Goal: Task Accomplishment & Management: Use online tool/utility

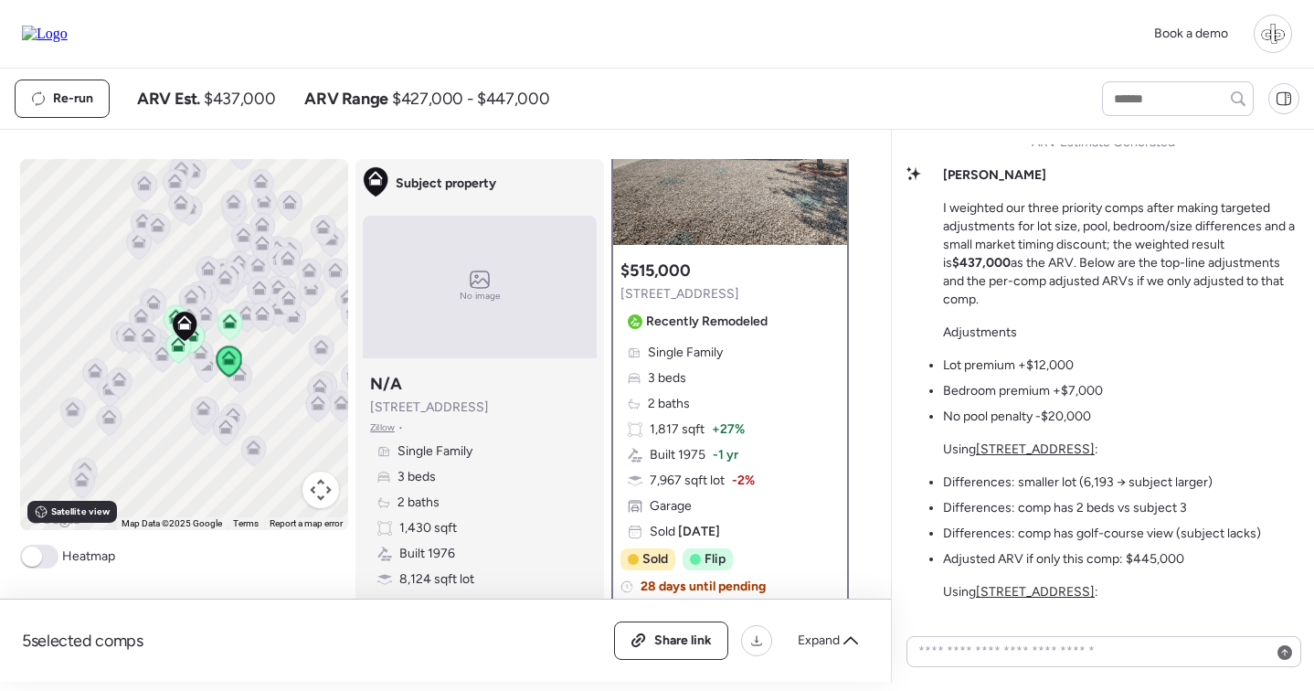
scroll to position [-365, 0]
click at [1036, 450] on u "[STREET_ADDRESS]" at bounding box center [1035, 450] width 119 height 16
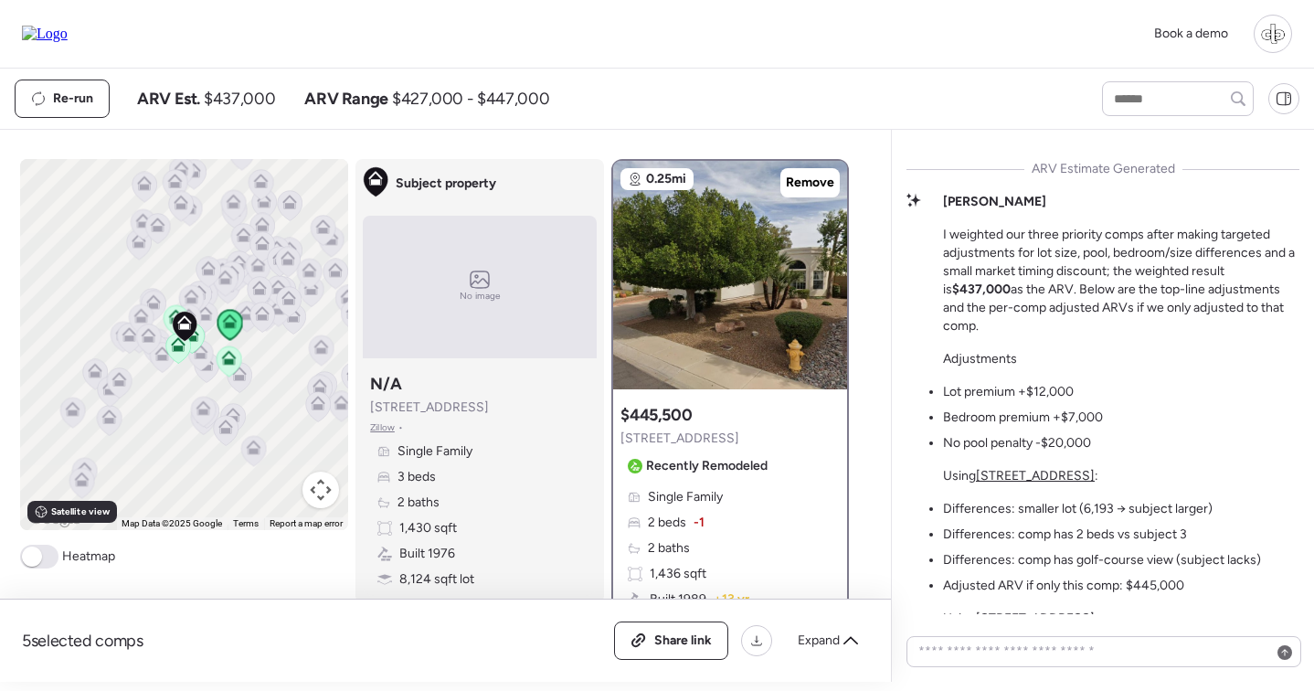
scroll to position [-392, 0]
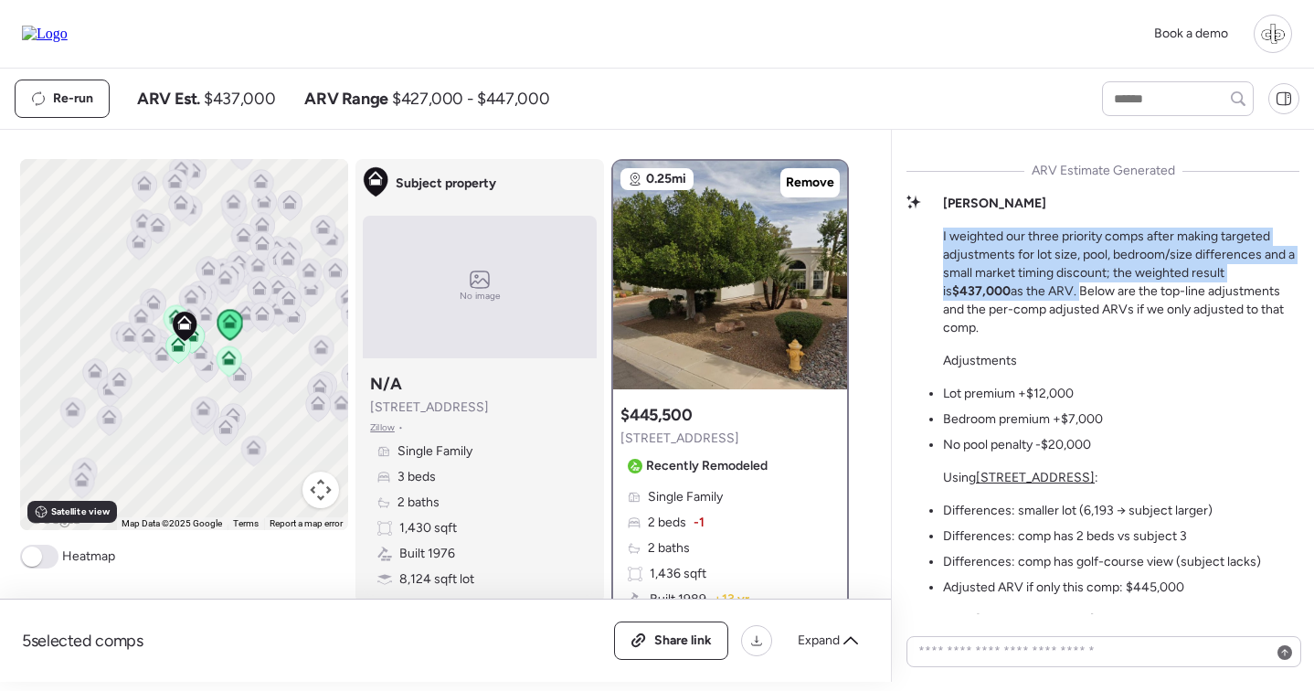
drag, startPoint x: 1008, startPoint y: 307, endPoint x: 933, endPoint y: 249, distance: 94.5
click at [933, 249] on div "Liam I weighted our three priority comps after making targeted adjustments for …" at bounding box center [1102, 582] width 393 height 775
copy p "I weighted our three priority comps after making targeted adjustments for lot s…"
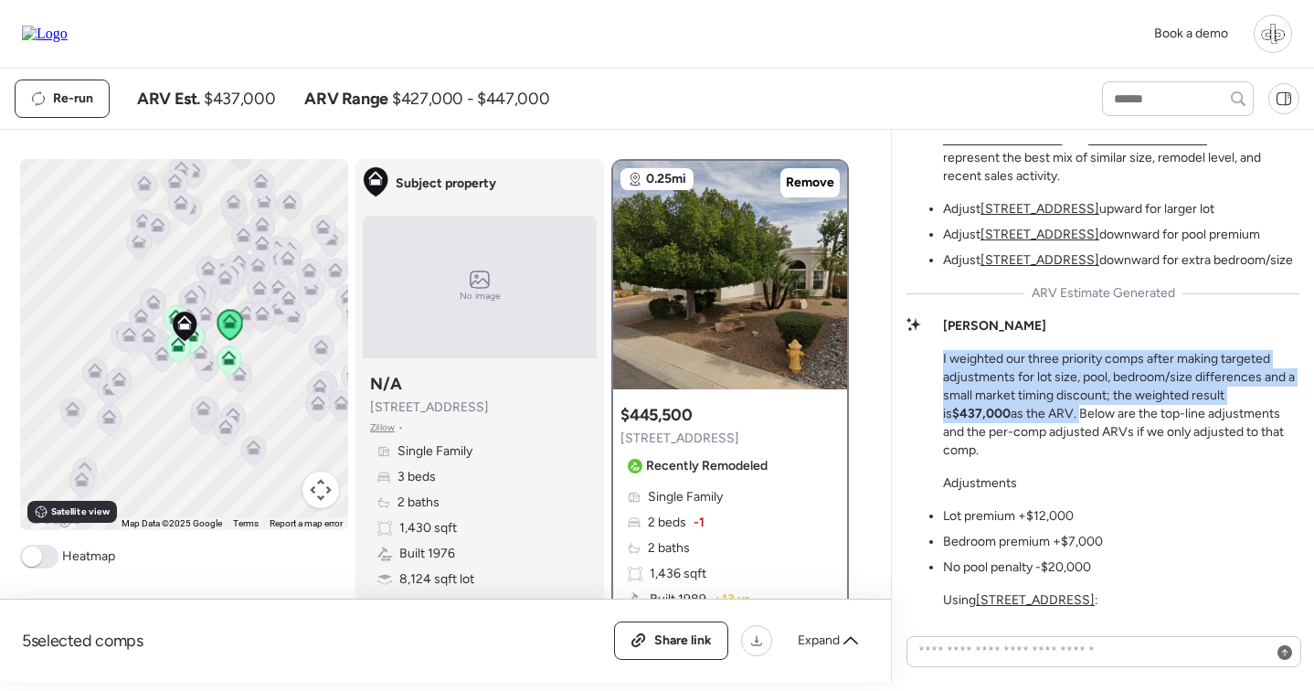
scroll to position [-271, 0]
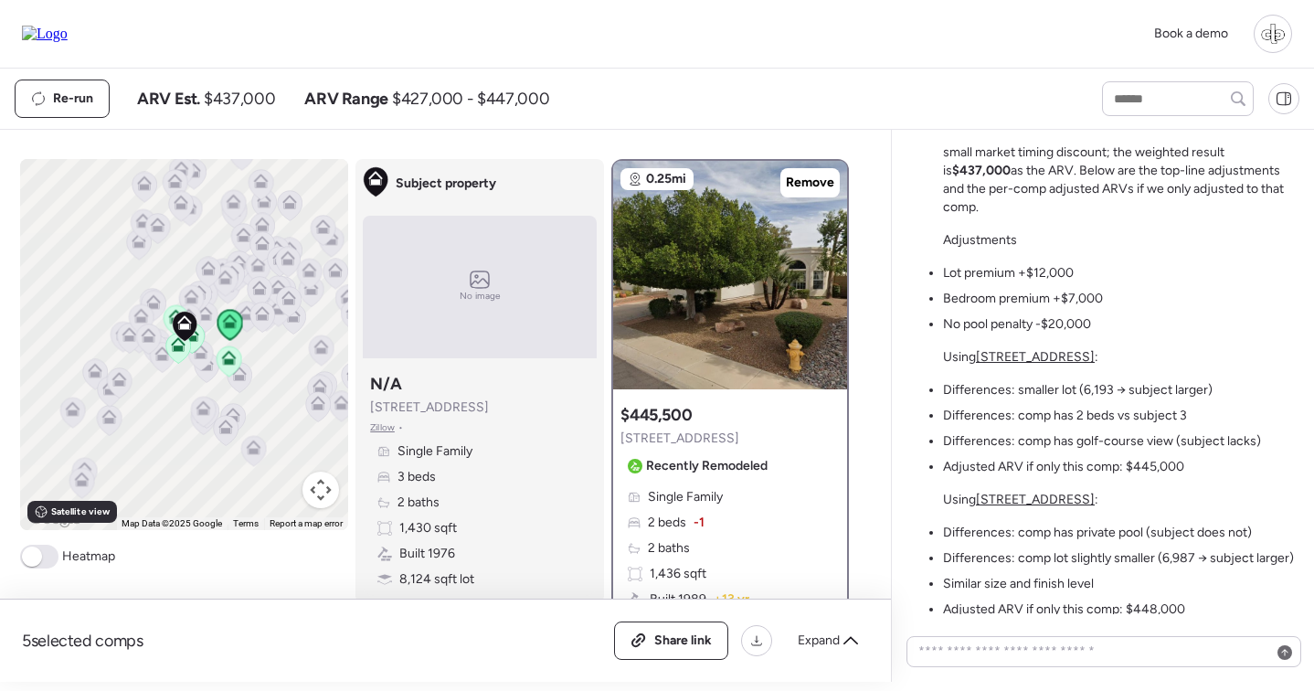
click at [1213, 216] on p "I weighted our three priority comps after making targeted adjustments for lot s…" at bounding box center [1121, 162] width 356 height 110
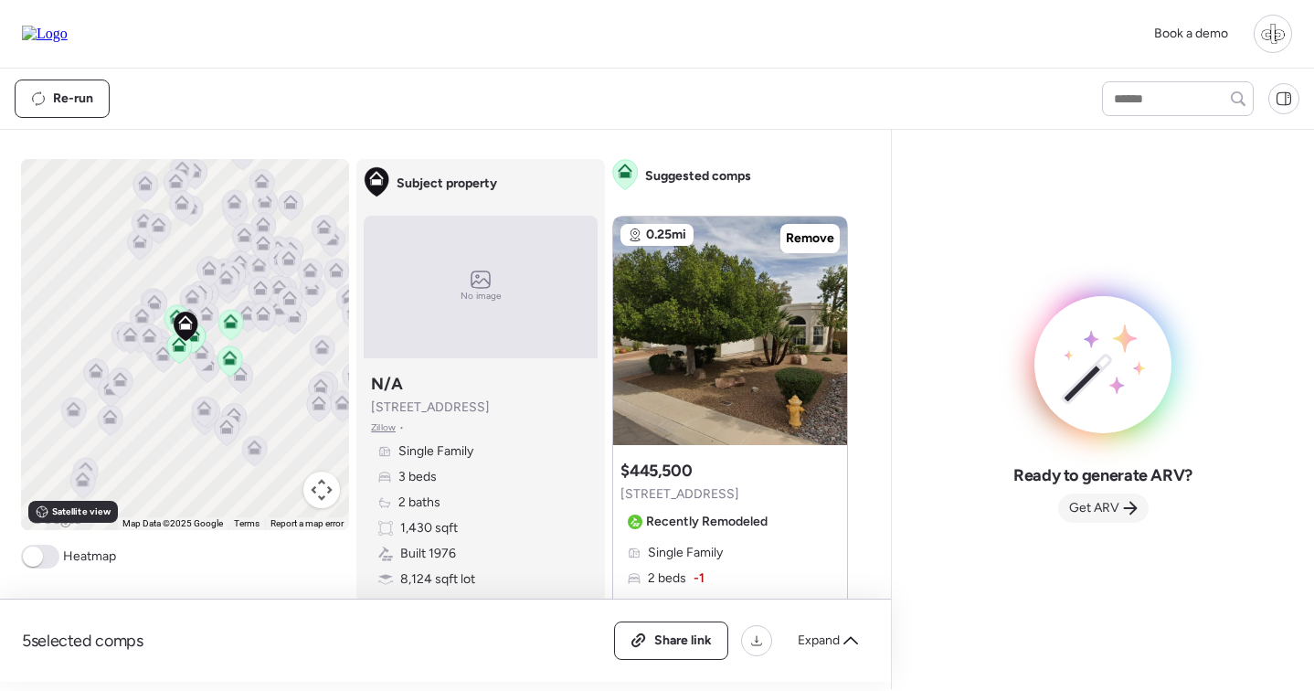
click at [1068, 514] on div "Get ARV" at bounding box center [1103, 507] width 90 height 29
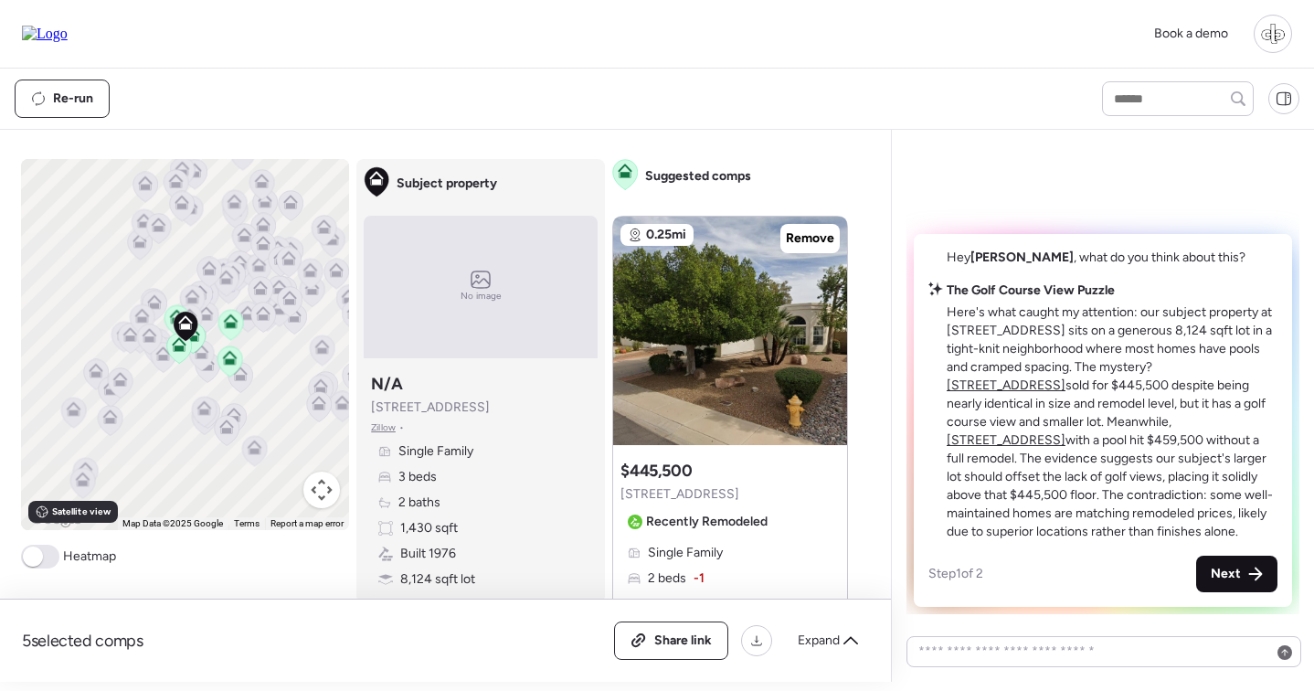
click at [1238, 580] on span "Next" at bounding box center [1226, 574] width 30 height 18
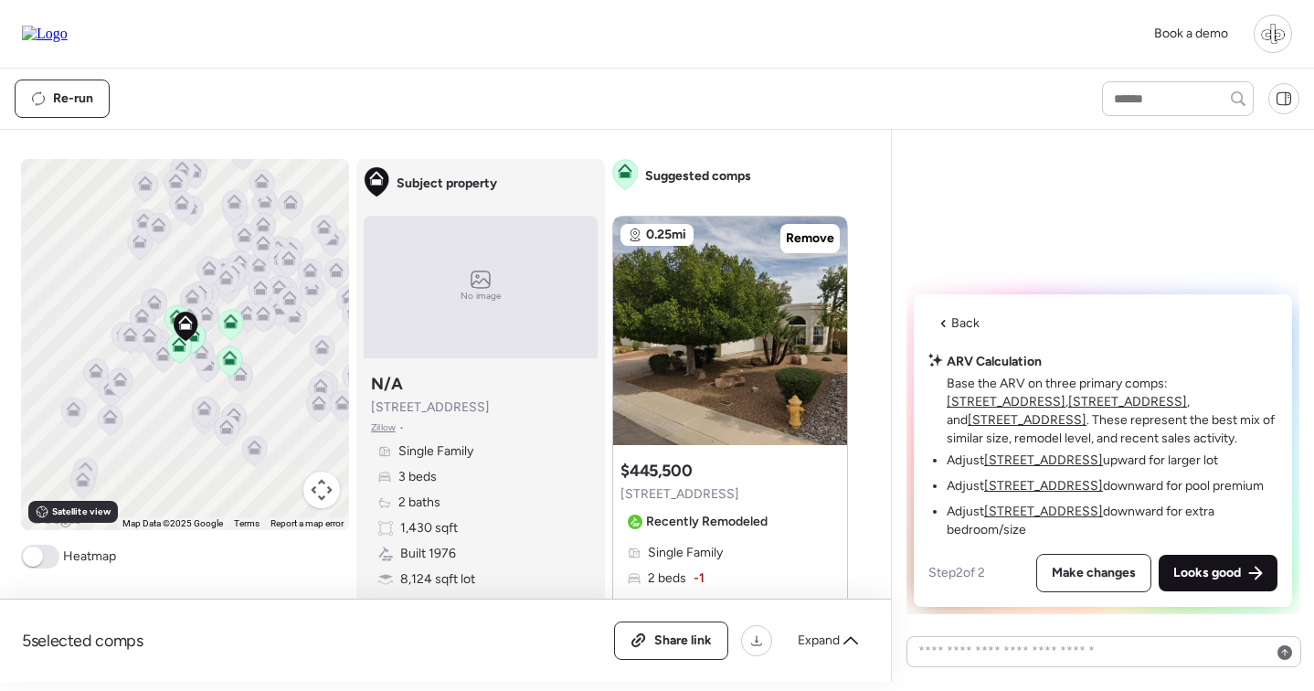
click at [1238, 577] on span "Looks good" at bounding box center [1207, 573] width 68 height 18
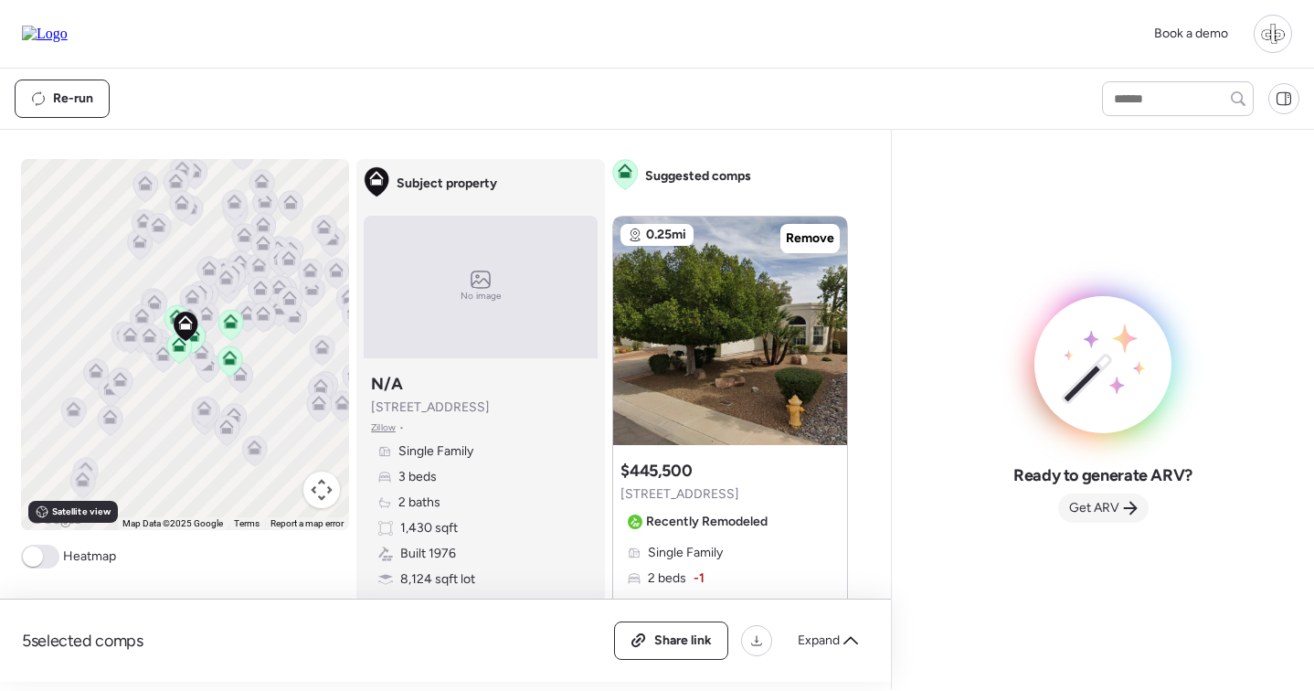
click at [1098, 507] on span "Get ARV" at bounding box center [1094, 508] width 50 height 18
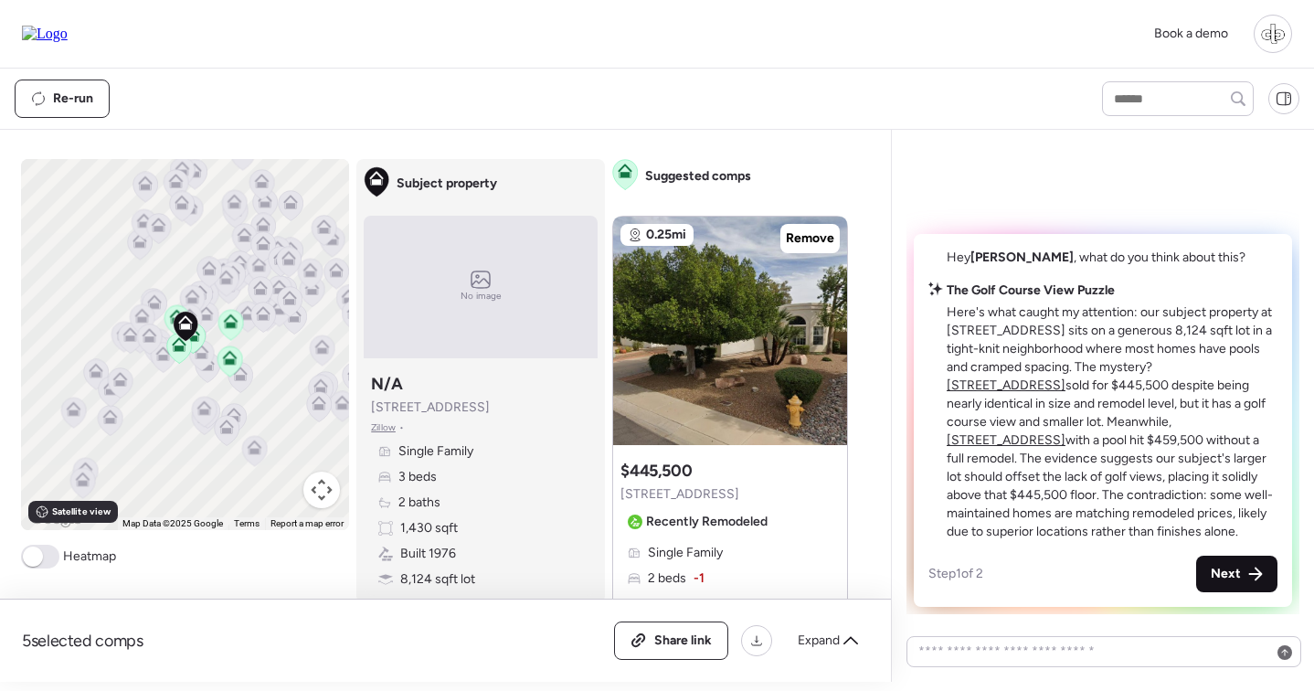
click at [1218, 580] on span "Next" at bounding box center [1226, 574] width 30 height 18
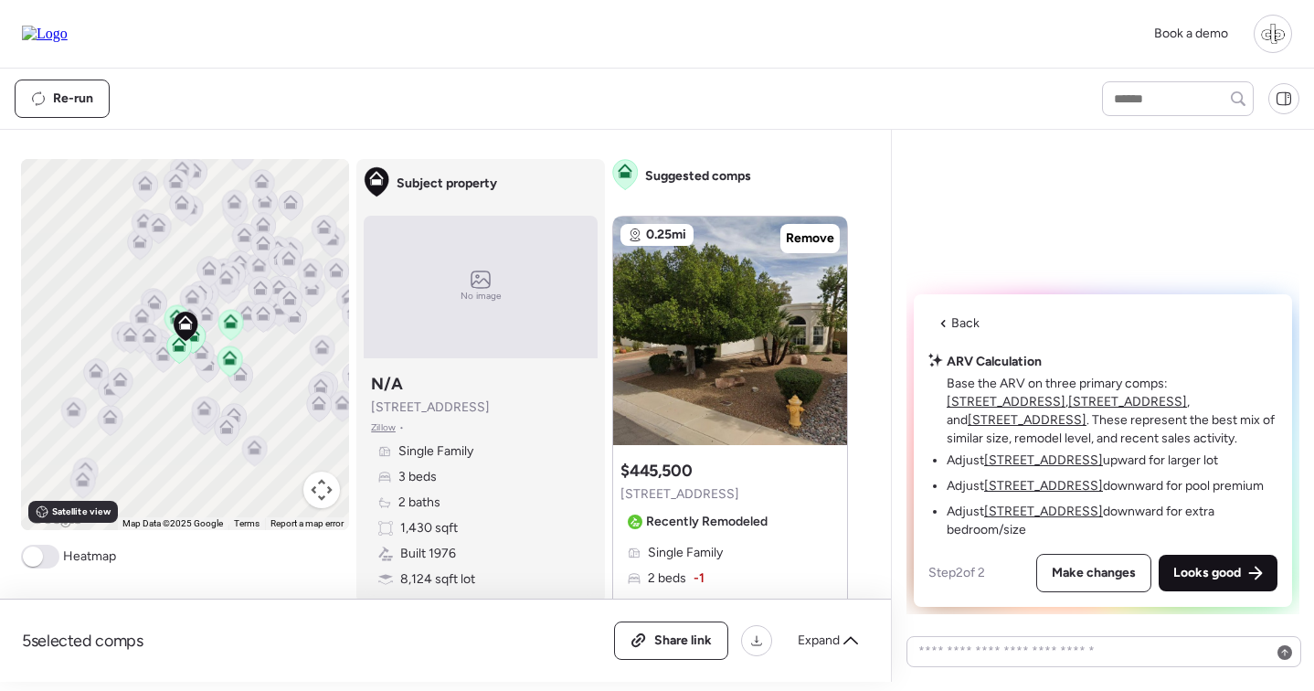
click at [1218, 580] on span "Looks good" at bounding box center [1207, 573] width 68 height 18
click at [1235, 565] on span "Looks good" at bounding box center [1207, 573] width 68 height 18
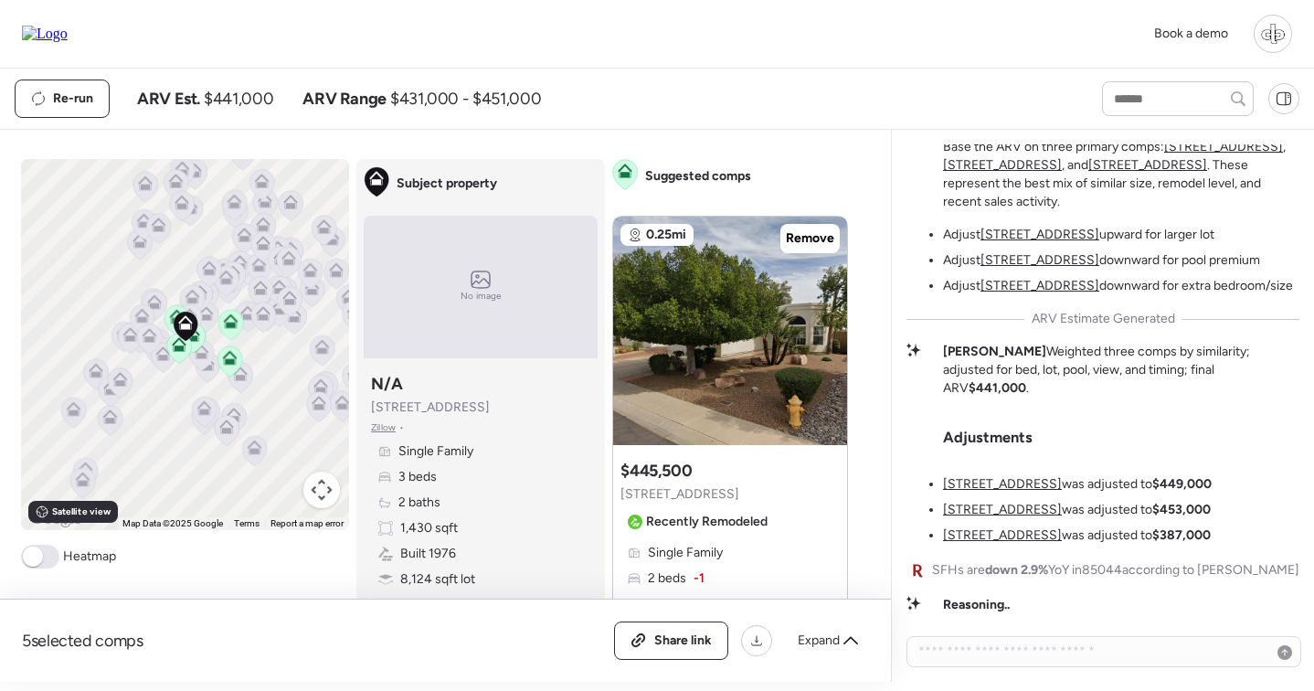
click at [987, 503] on u "[STREET_ADDRESS]" at bounding box center [1002, 510] width 119 height 16
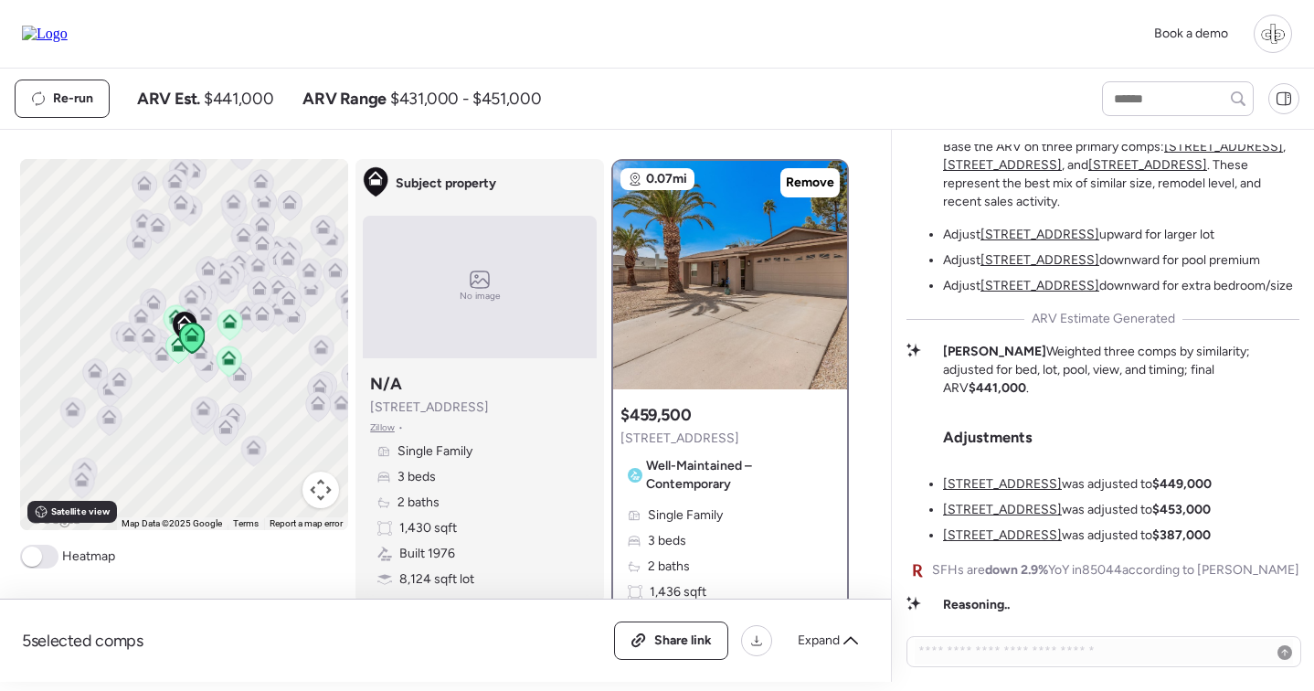
click at [994, 482] on u "[STREET_ADDRESS]" at bounding box center [1002, 484] width 119 height 16
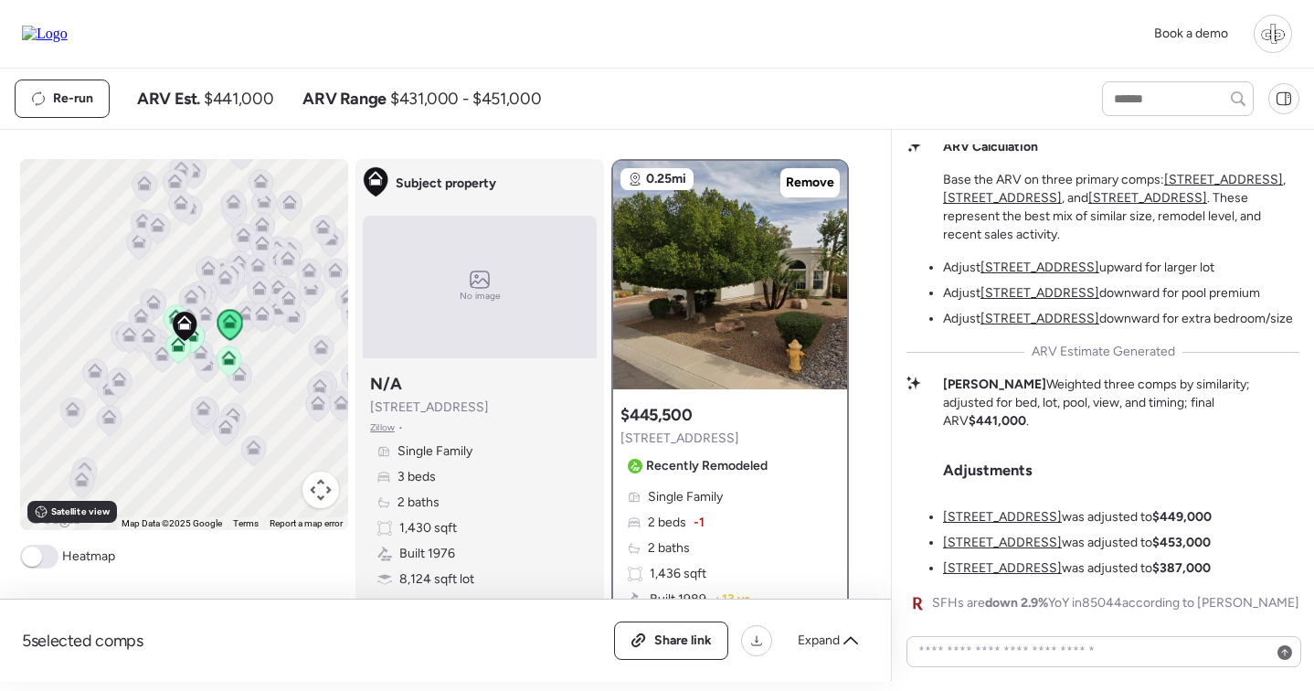
click at [999, 531] on ul "4423 E Ponca St was adjusted to $449,000 4445 E Coconino St was adjusted to $45…" at bounding box center [1077, 542] width 269 height 69
click at [990, 571] on u "[STREET_ADDRESS]" at bounding box center [1002, 568] width 119 height 16
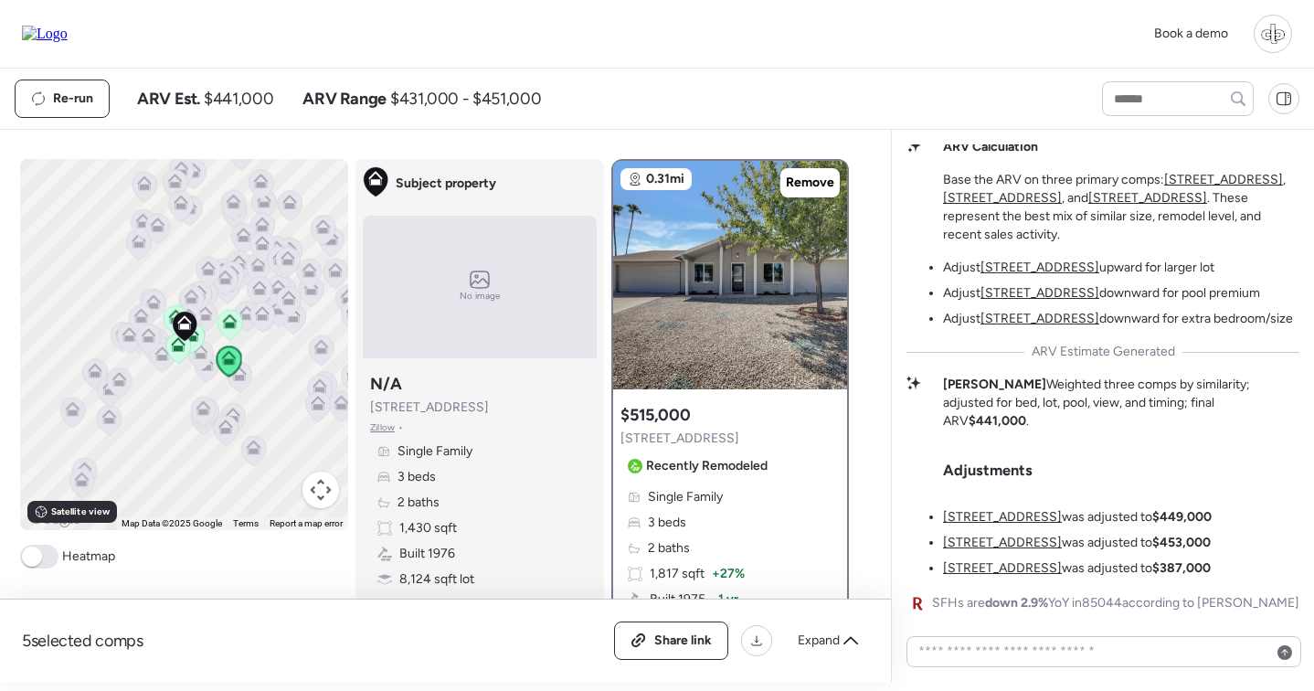
click at [990, 549] on u "[STREET_ADDRESS]" at bounding box center [1002, 543] width 119 height 16
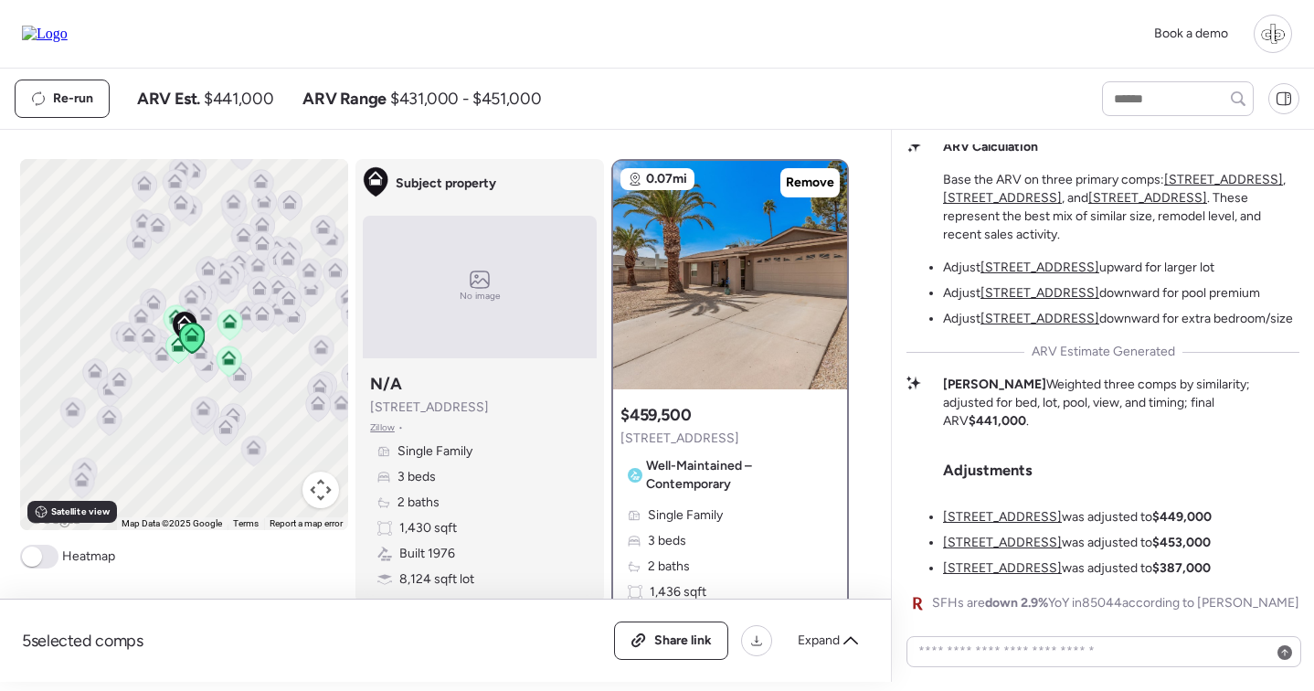
click at [1001, 513] on u "[STREET_ADDRESS]" at bounding box center [1002, 517] width 119 height 16
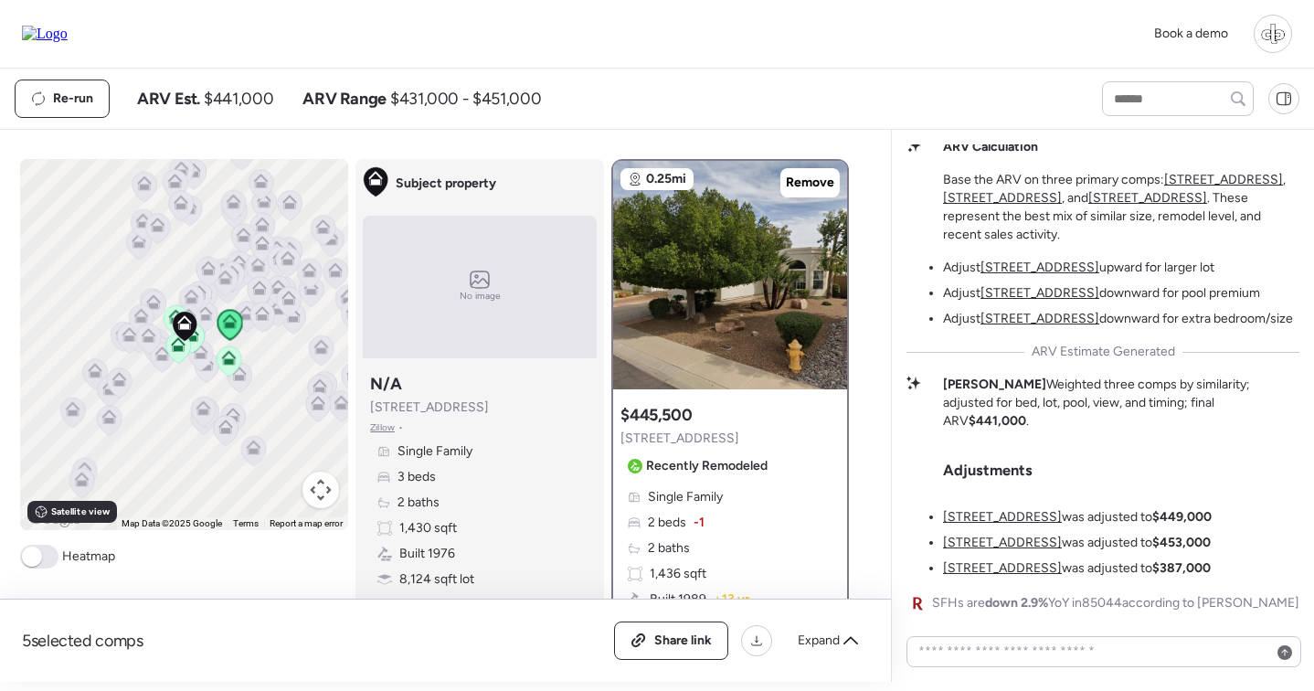
click at [992, 582] on div "The Golf Course View Puzzle Here's what caught my attention: our subject proper…" at bounding box center [1102, 242] width 393 height 743
click at [995, 573] on u "[STREET_ADDRESS]" at bounding box center [1002, 568] width 119 height 16
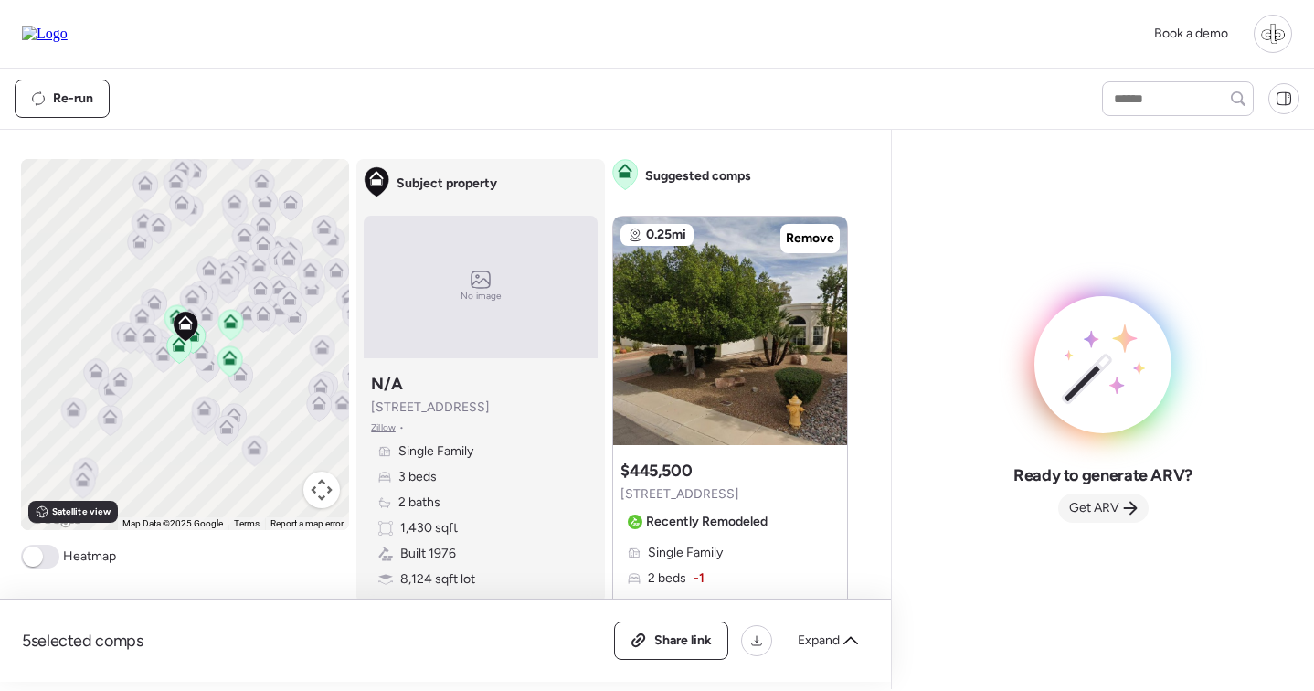
click at [1109, 522] on div "Get ARV" at bounding box center [1103, 507] width 90 height 29
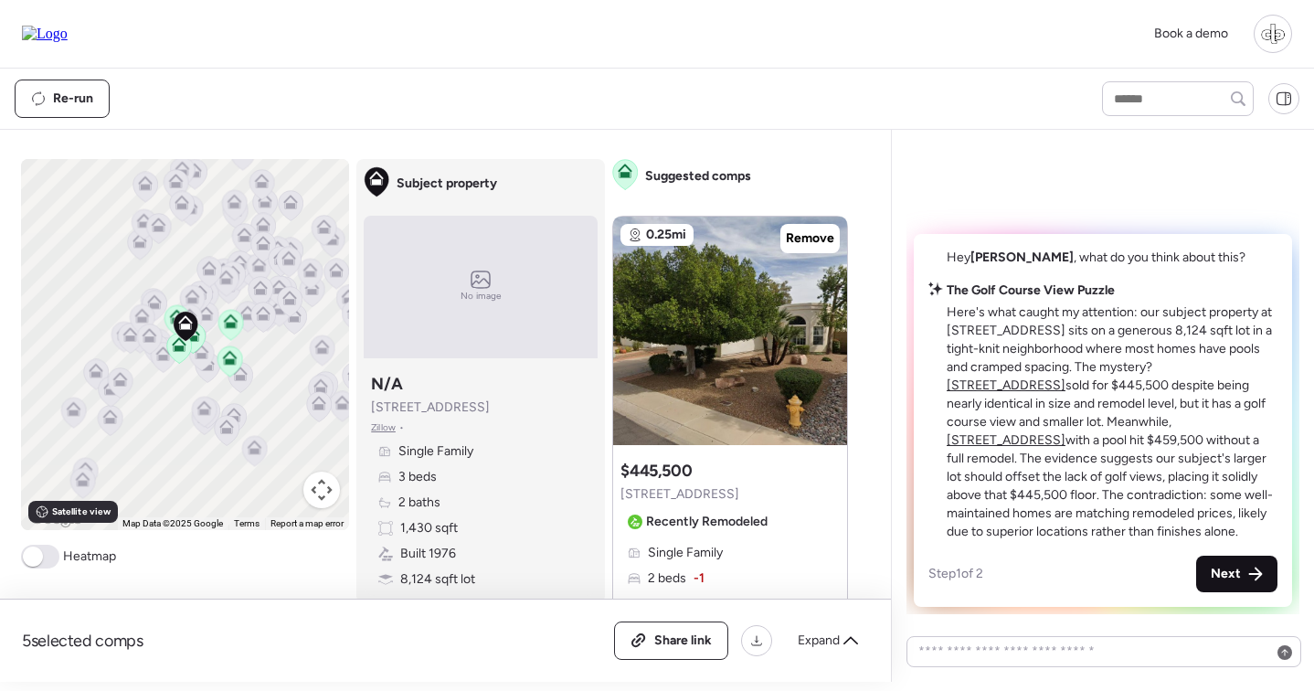
click at [1223, 586] on div "Next" at bounding box center [1236, 574] width 81 height 37
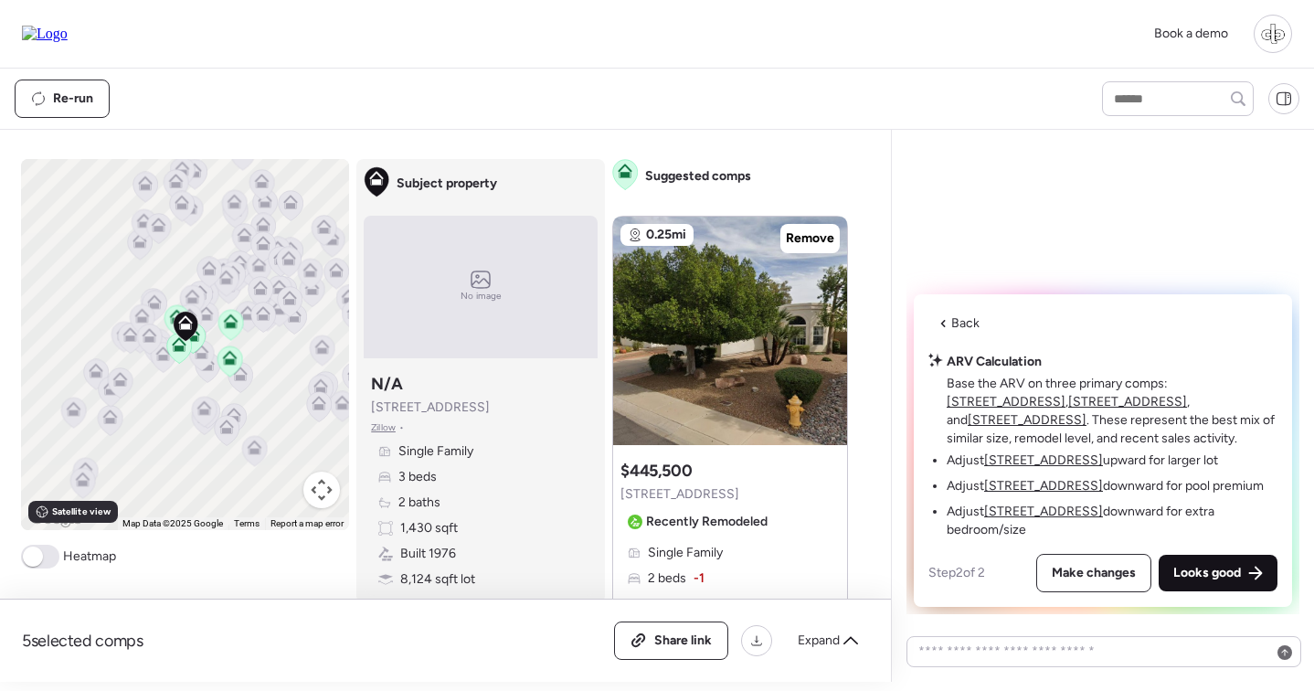
click at [1223, 586] on div "Looks good" at bounding box center [1218, 573] width 119 height 37
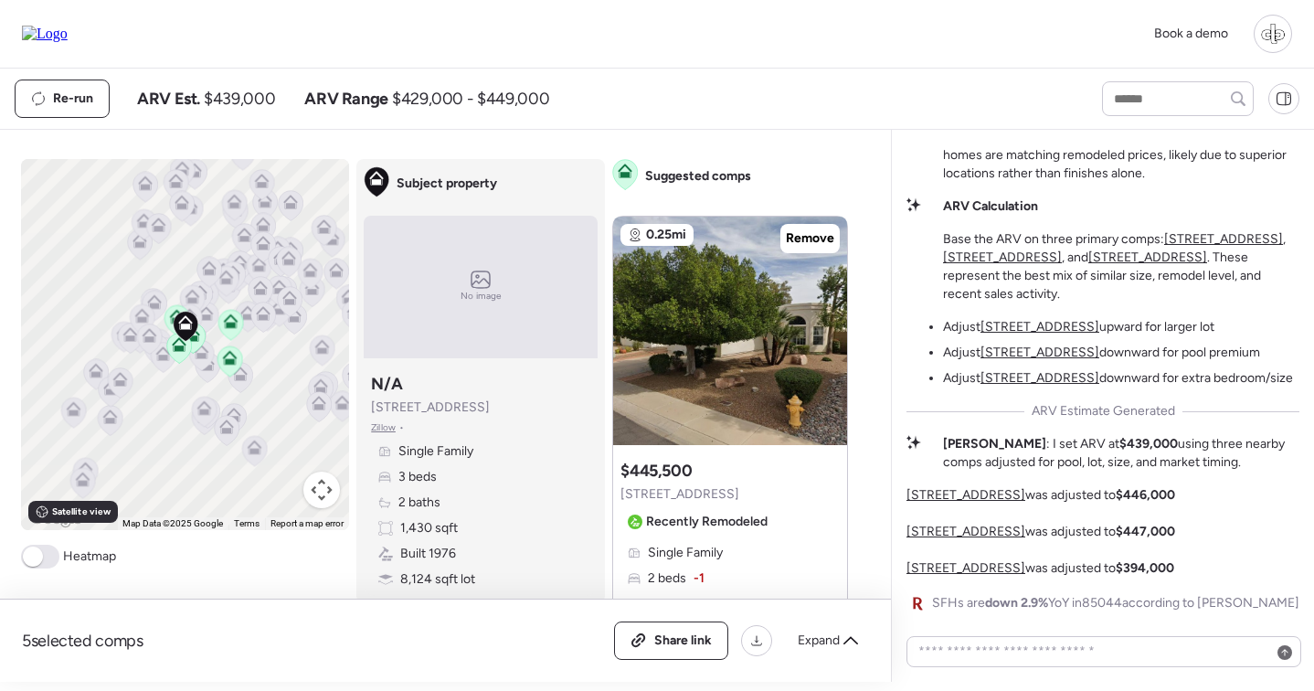
drag, startPoint x: 1119, startPoint y: 311, endPoint x: 1052, endPoint y: 516, distance: 216.4
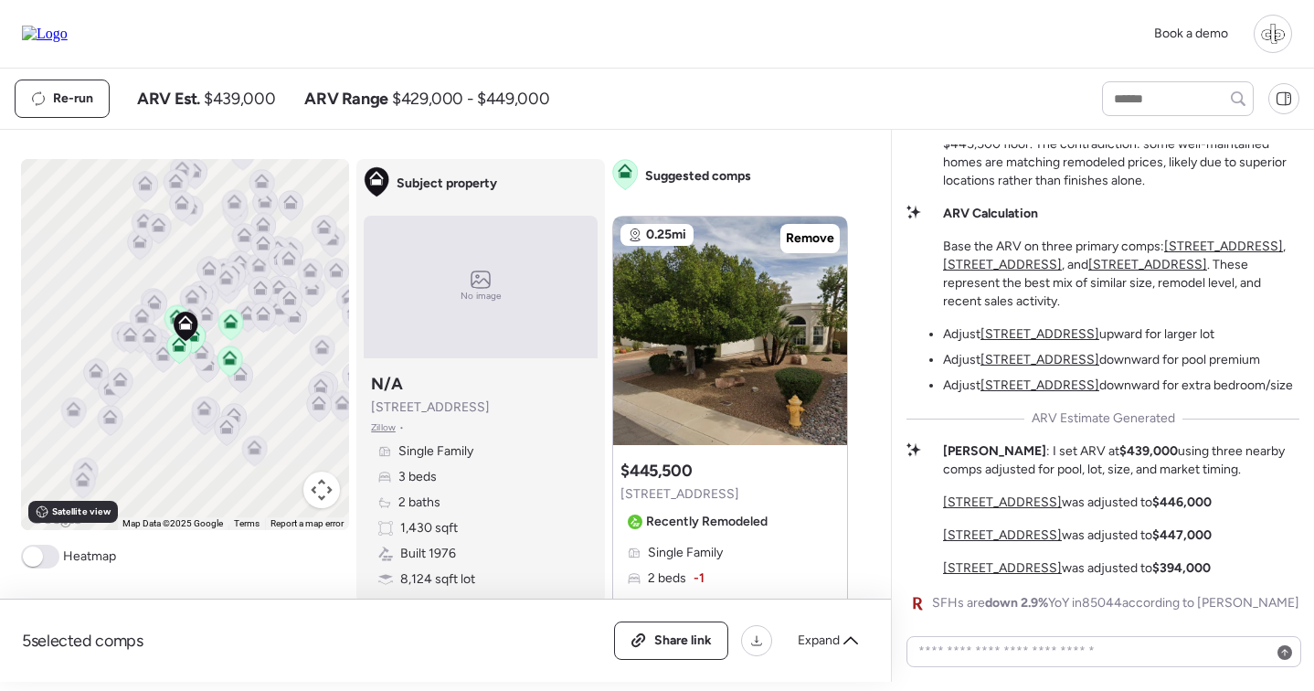
click at [1005, 505] on u "[STREET_ADDRESS]" at bounding box center [1002, 502] width 119 height 16
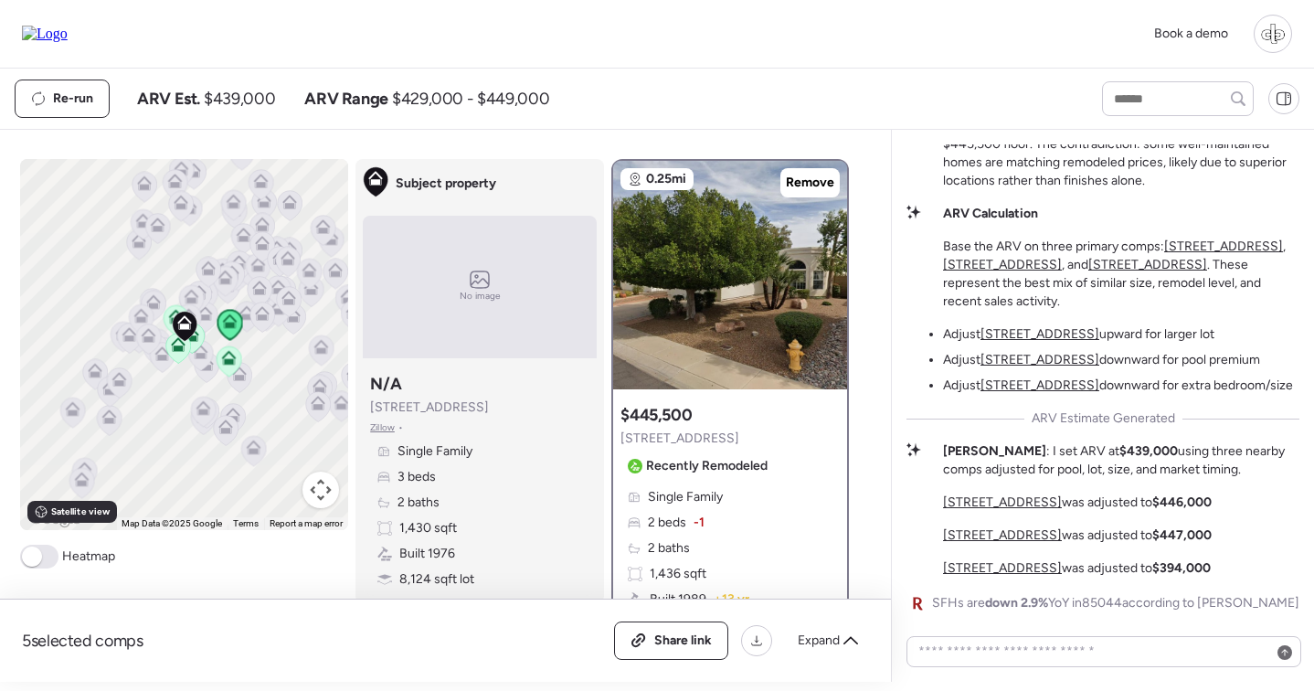
click at [1004, 529] on u "[STREET_ADDRESS]" at bounding box center [1002, 535] width 119 height 16
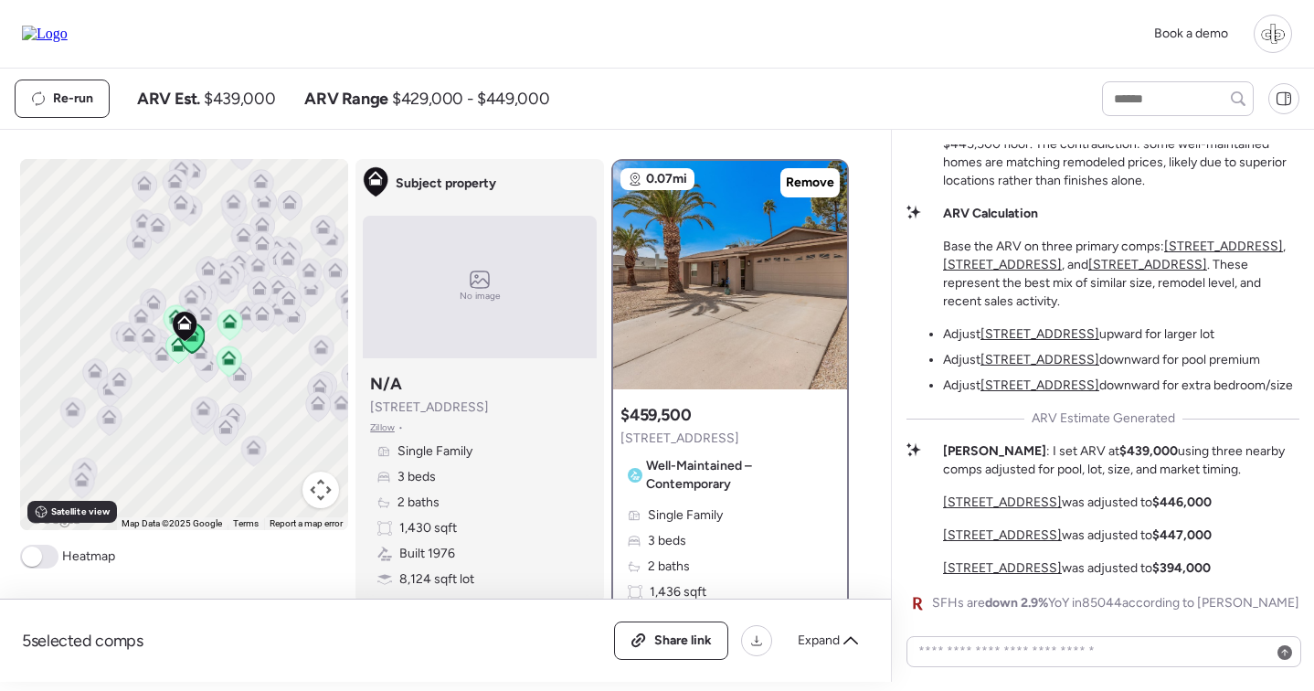
click at [1004, 587] on div "The Golf Course View Puzzle Here's what caught my attention: our subject proper…" at bounding box center [1102, 276] width 393 height 676
click at [1007, 572] on u "[STREET_ADDRESS]" at bounding box center [1002, 568] width 119 height 16
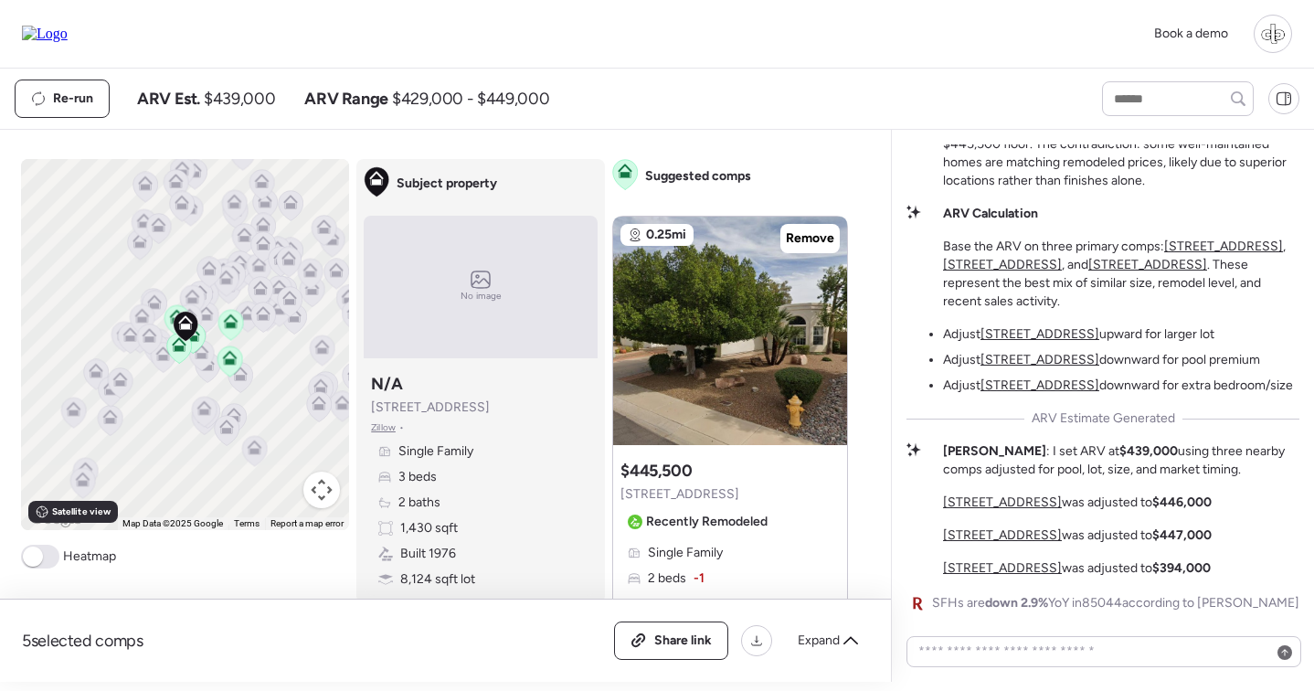
click at [1031, 496] on u "[STREET_ADDRESS]" at bounding box center [1002, 502] width 119 height 16
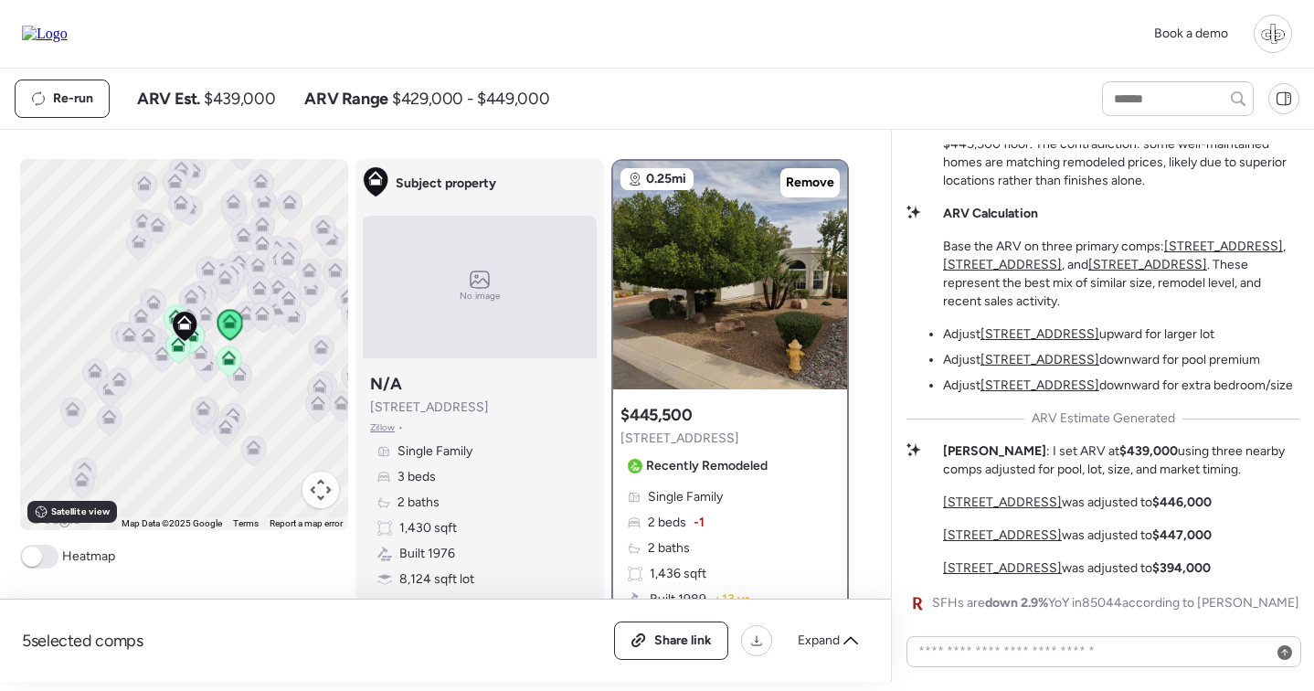
click at [1006, 537] on u "[STREET_ADDRESS]" at bounding box center [1002, 535] width 119 height 16
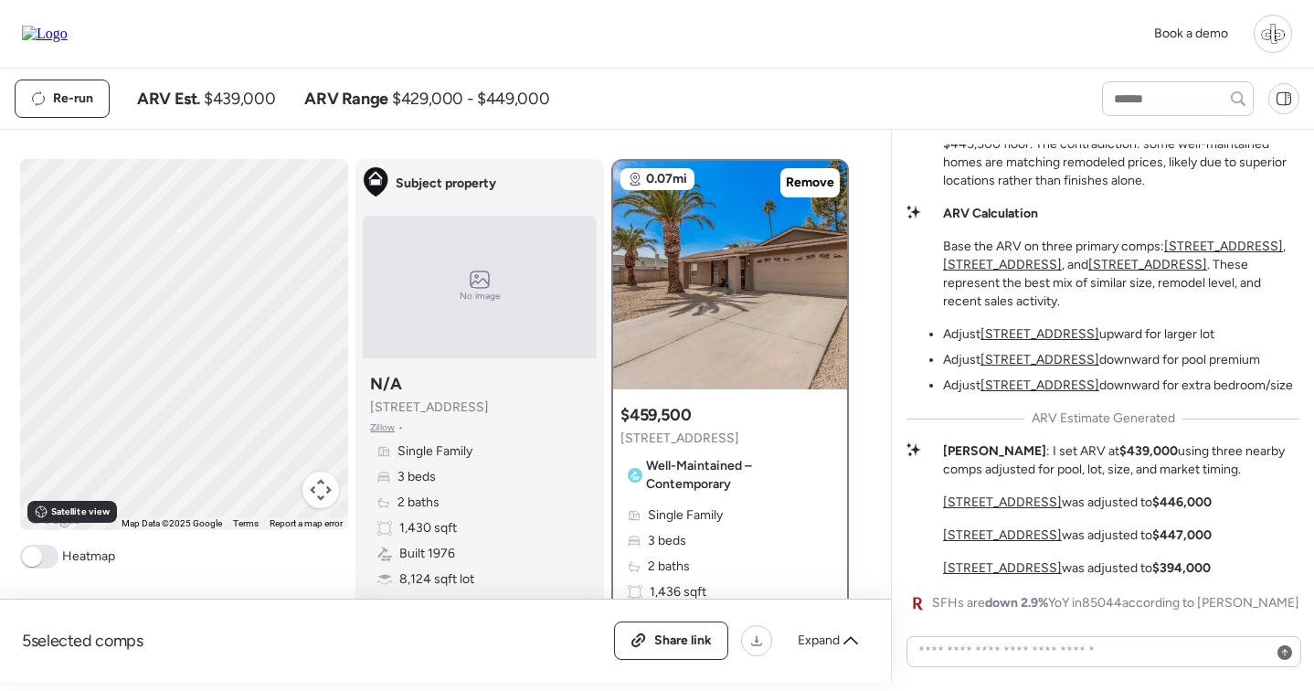
click at [1006, 580] on div "The Golf Course View Puzzle Here's what caught my attention: our subject proper…" at bounding box center [1102, 276] width 393 height 676
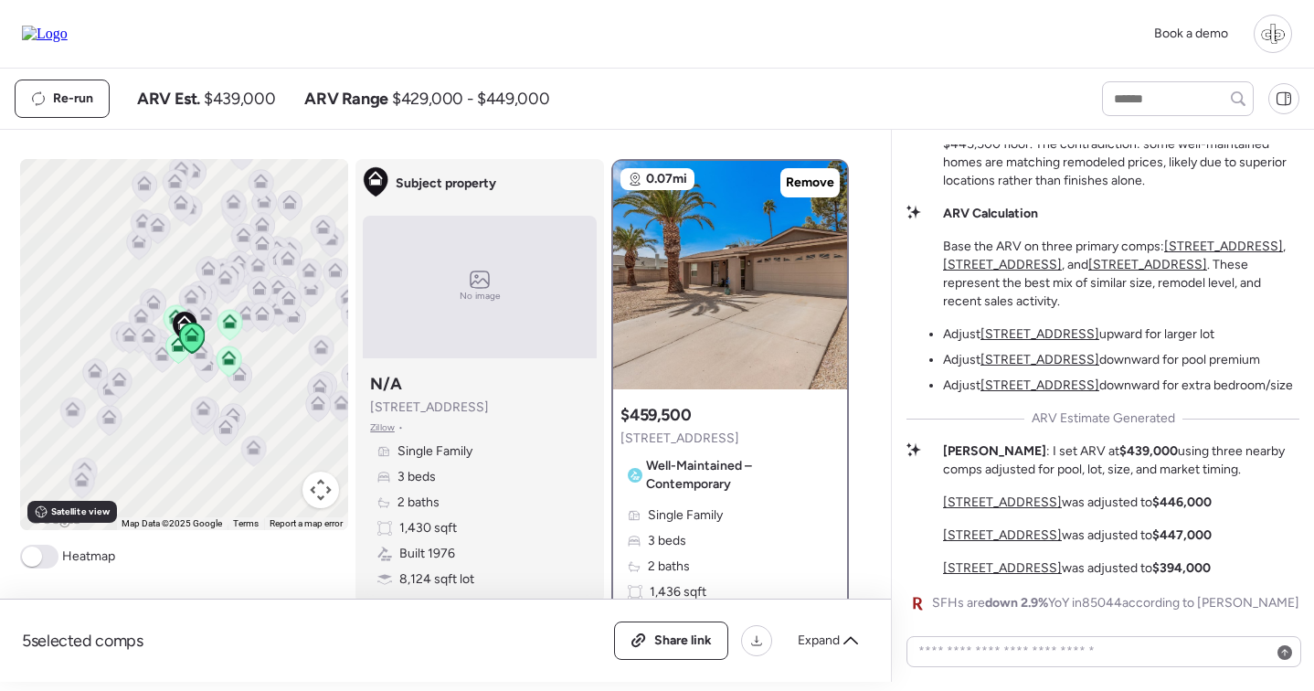
click at [1013, 570] on u "[STREET_ADDRESS]" at bounding box center [1002, 568] width 119 height 16
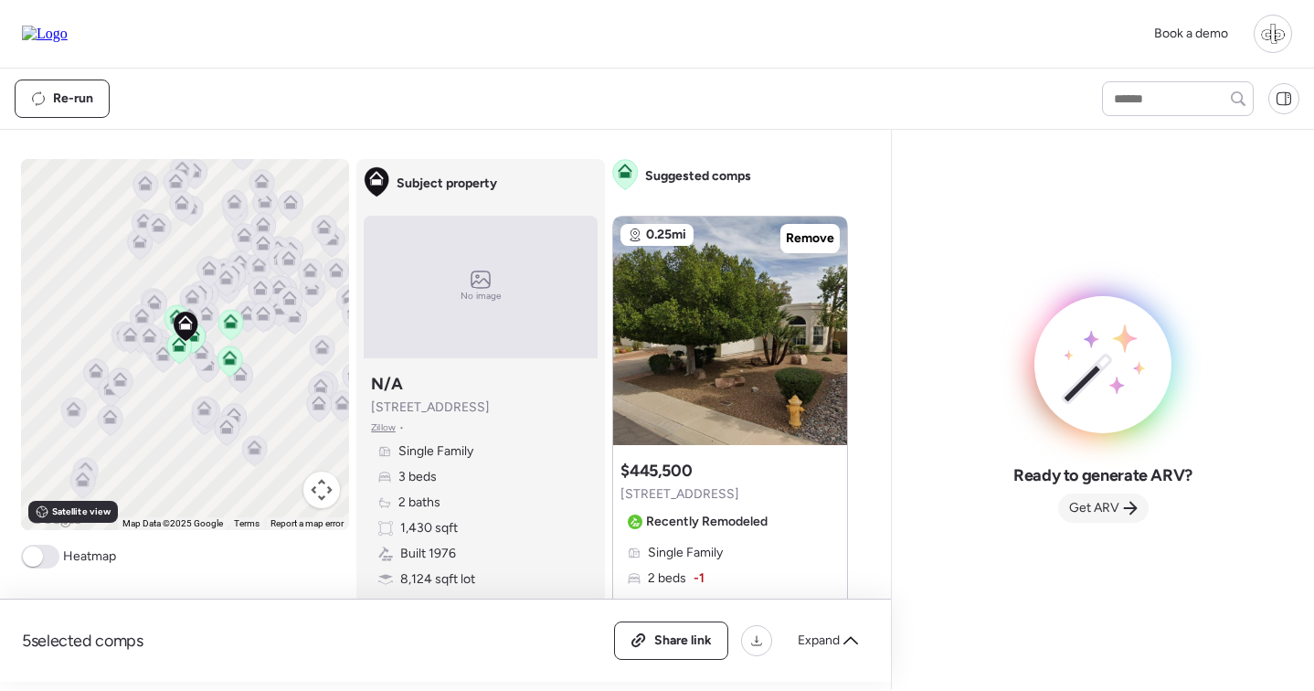
click at [1087, 505] on span "Get ARV" at bounding box center [1094, 508] width 50 height 18
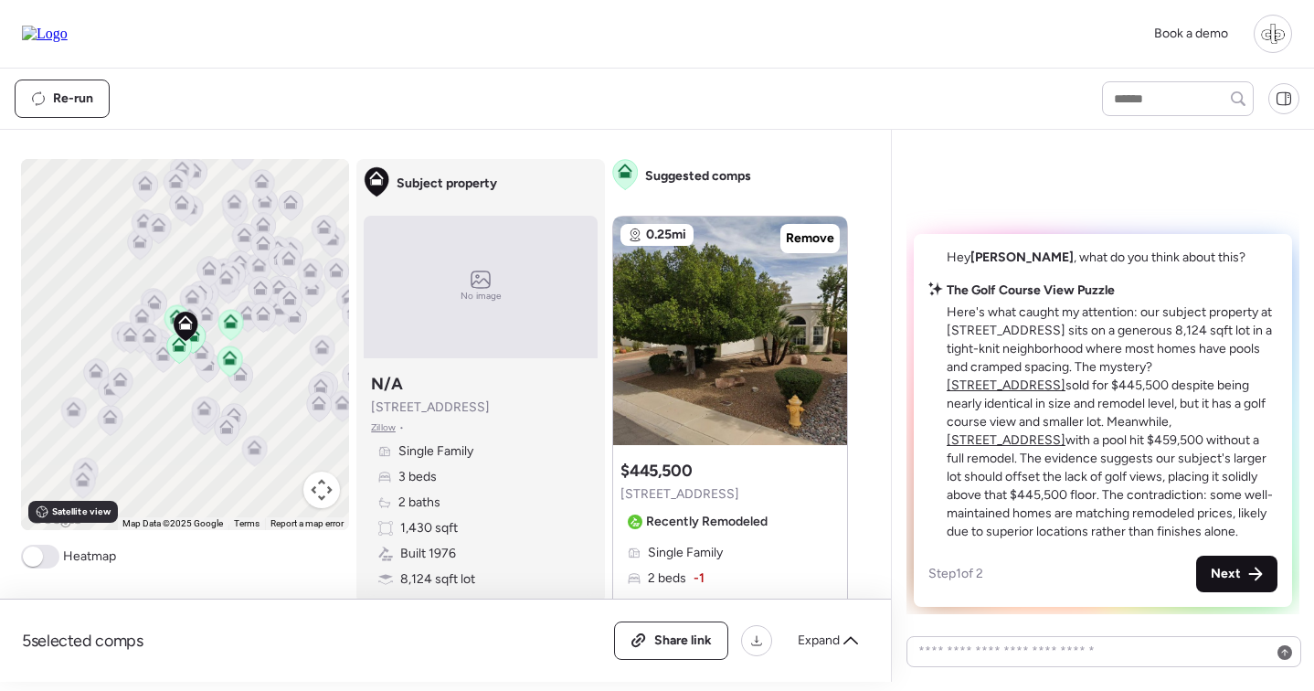
click at [1248, 576] on div "Next" at bounding box center [1236, 574] width 81 height 37
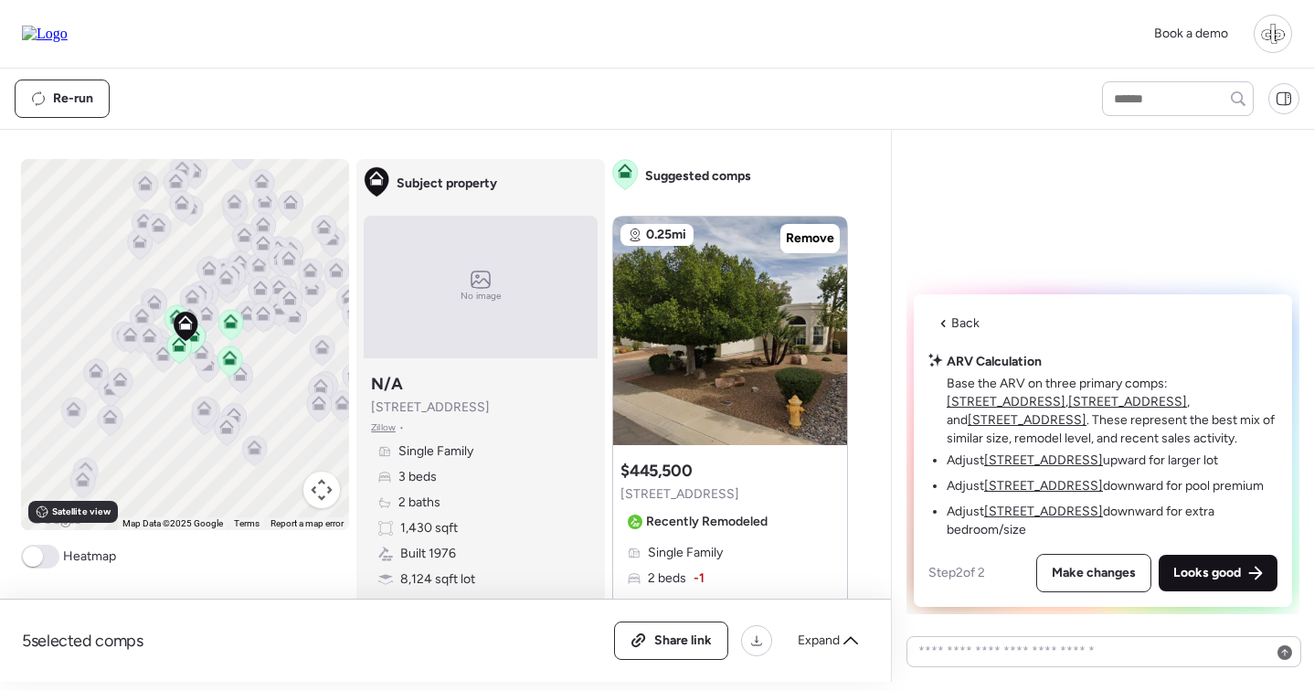
click at [1225, 581] on span "Looks good" at bounding box center [1207, 573] width 68 height 18
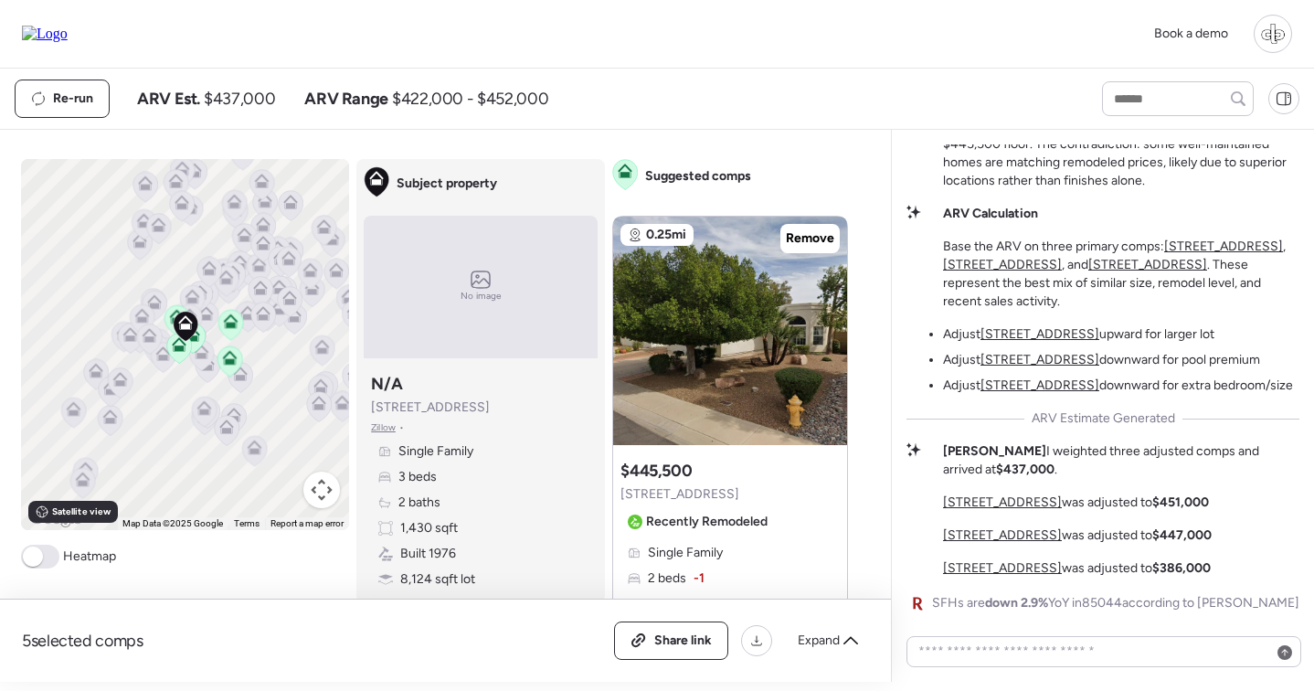
click at [1008, 537] on u "[STREET_ADDRESS]" at bounding box center [1002, 535] width 119 height 16
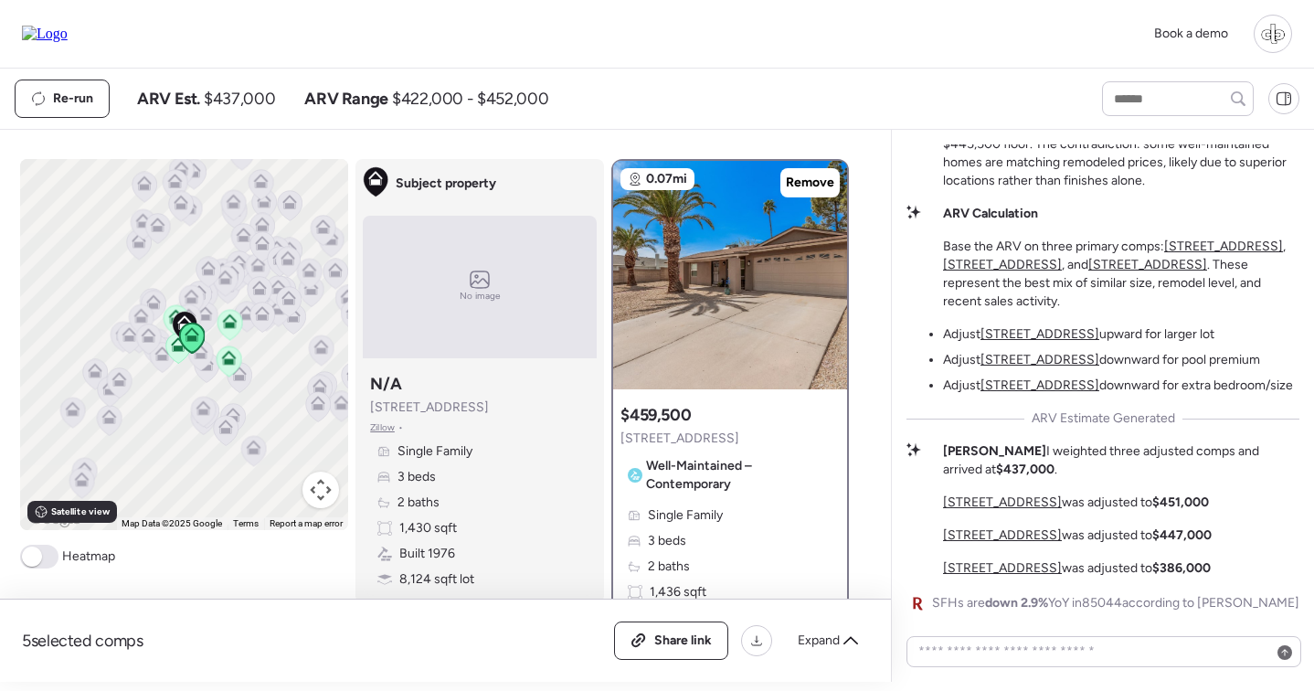
click at [1012, 496] on u "[STREET_ADDRESS]" at bounding box center [1002, 502] width 119 height 16
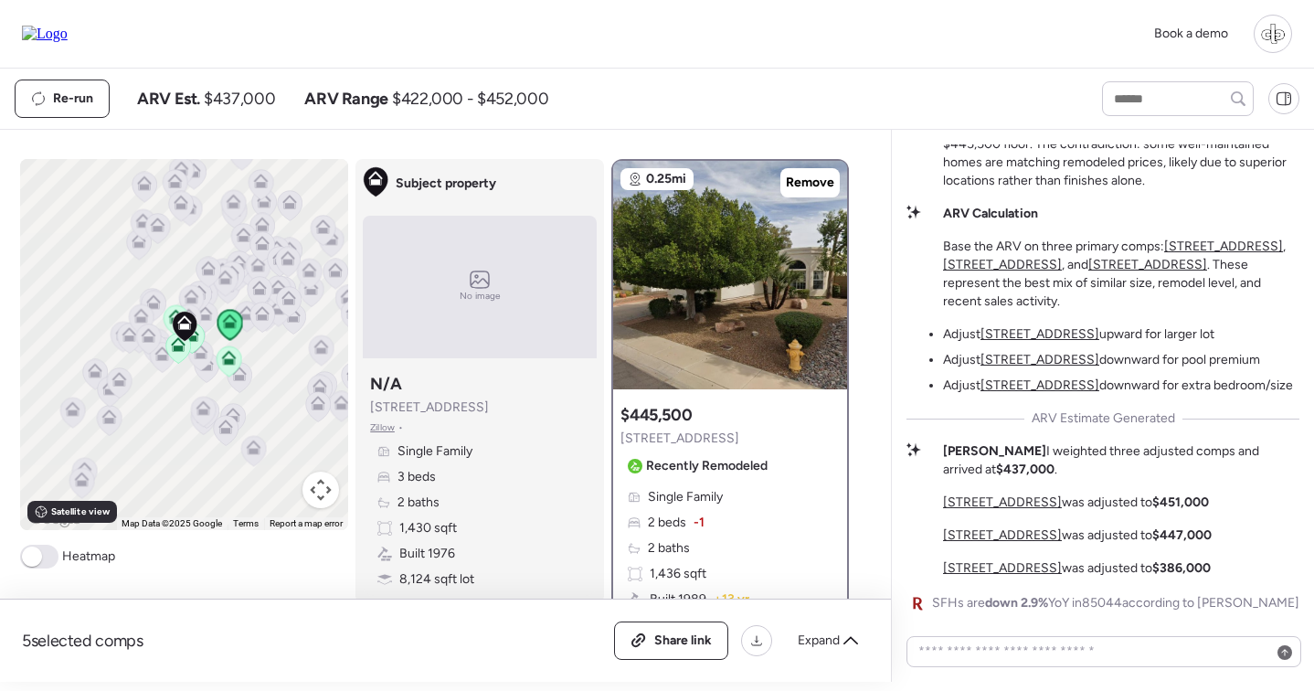
click at [1003, 586] on div "The Golf Course View Puzzle Here's what caught my attention: our subject proper…" at bounding box center [1102, 276] width 393 height 676
click at [1007, 578] on div "The Golf Course View Puzzle Here's what caught my attention: our subject proper…" at bounding box center [1102, 276] width 393 height 676
click at [1016, 565] on u "[STREET_ADDRESS]" at bounding box center [1002, 568] width 119 height 16
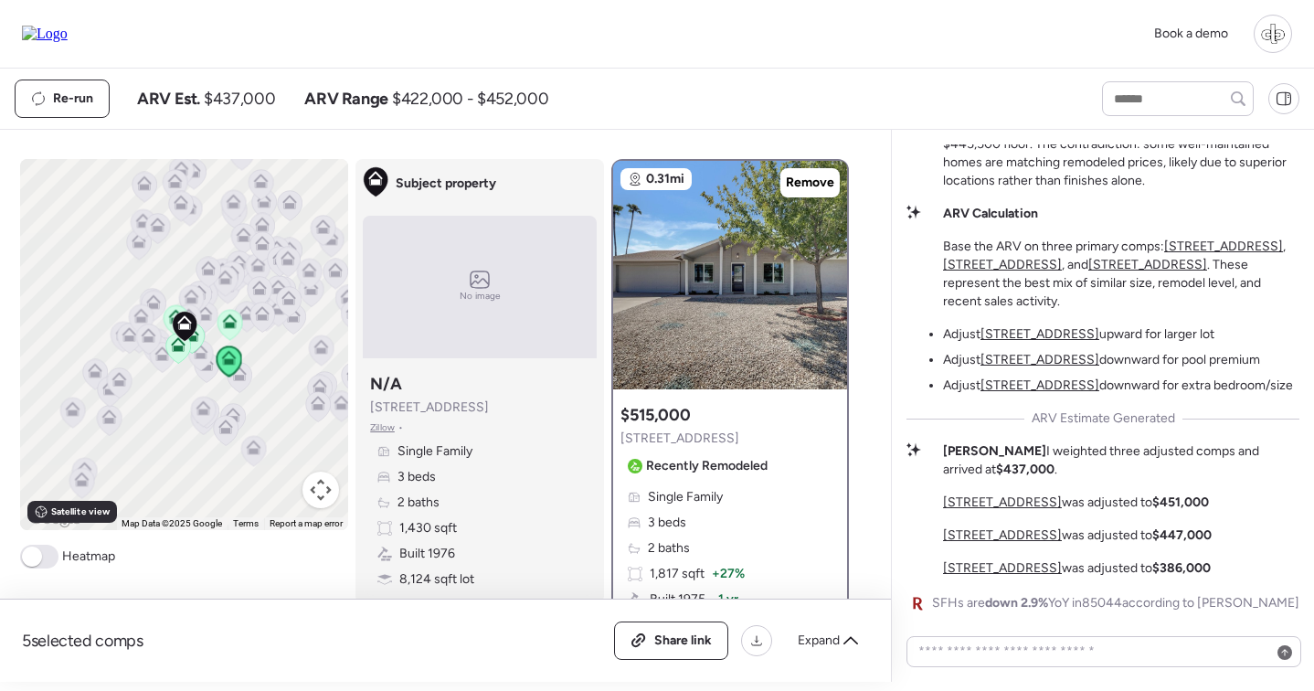
click at [1029, 536] on u "[STREET_ADDRESS]" at bounding box center [1002, 535] width 119 height 16
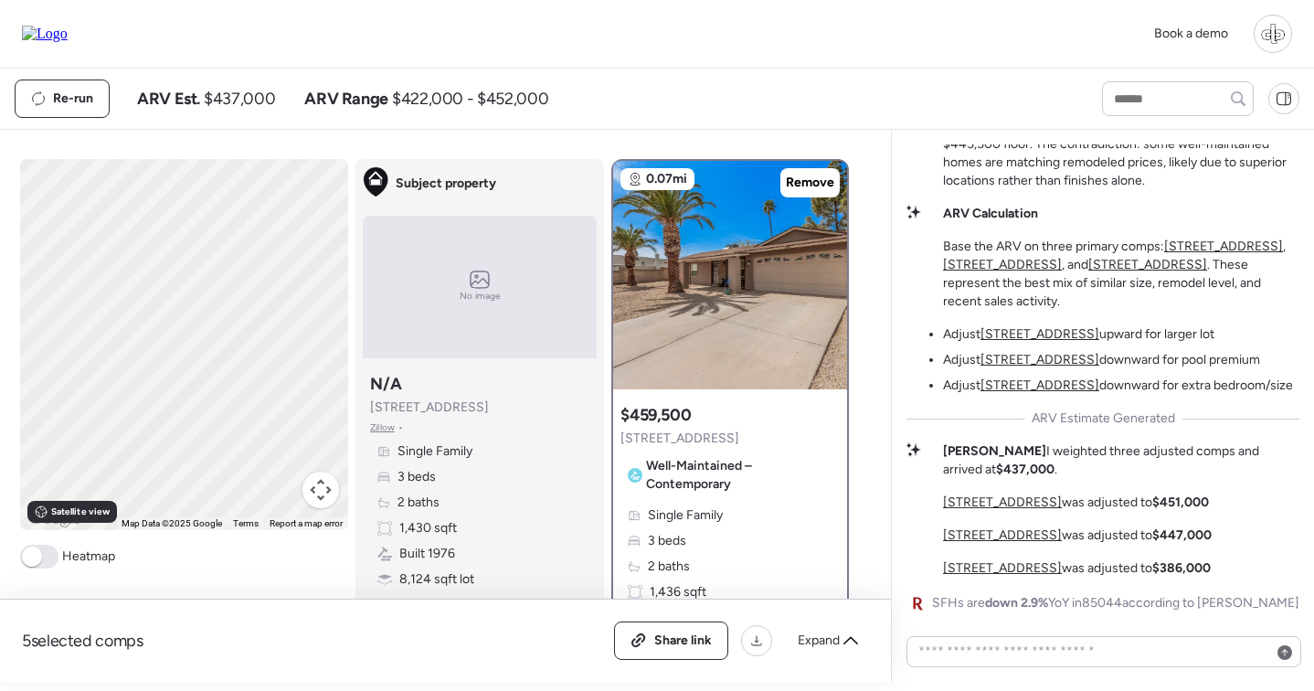
click at [1029, 584] on div "The Golf Course View Puzzle Here's what caught my attention: our subject proper…" at bounding box center [1102, 276] width 393 height 676
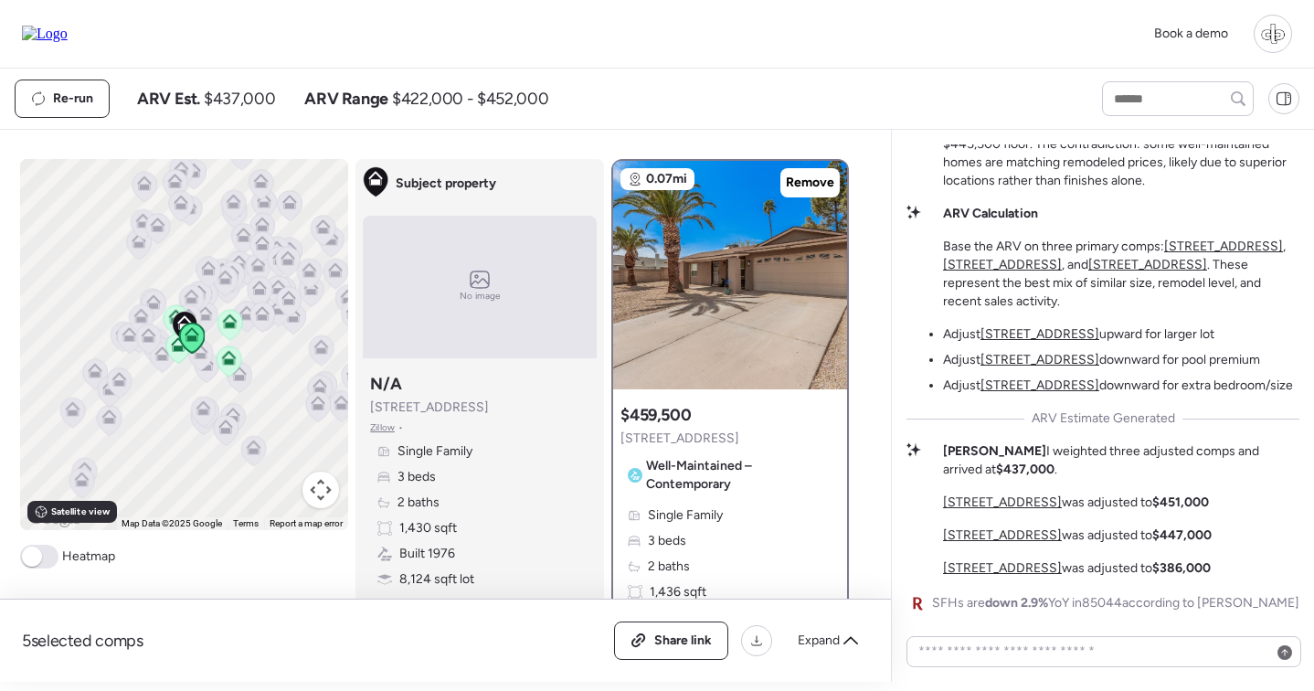
click at [1029, 574] on u "[STREET_ADDRESS]" at bounding box center [1002, 568] width 119 height 16
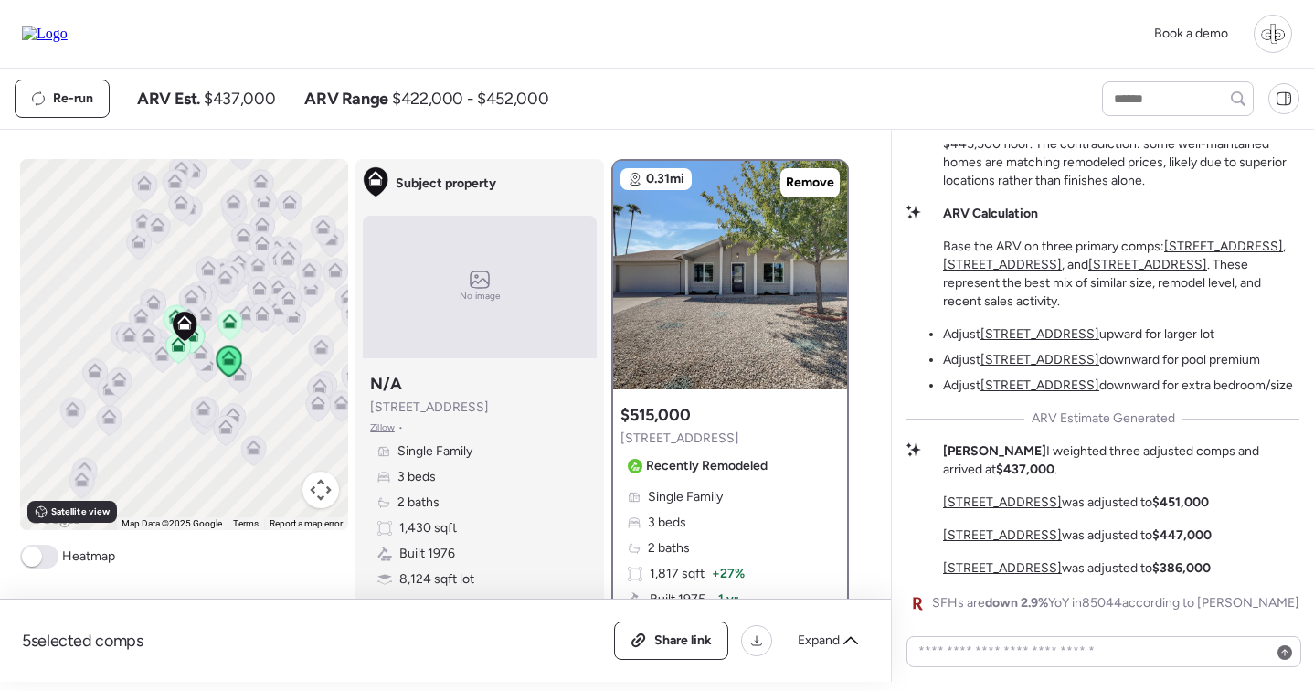
click at [1027, 490] on div "The Golf Course View Puzzle Here's what caught my attention: our subject proper…" at bounding box center [1102, 276] width 393 height 676
click at [1015, 499] on u "[STREET_ADDRESS]" at bounding box center [1002, 502] width 119 height 16
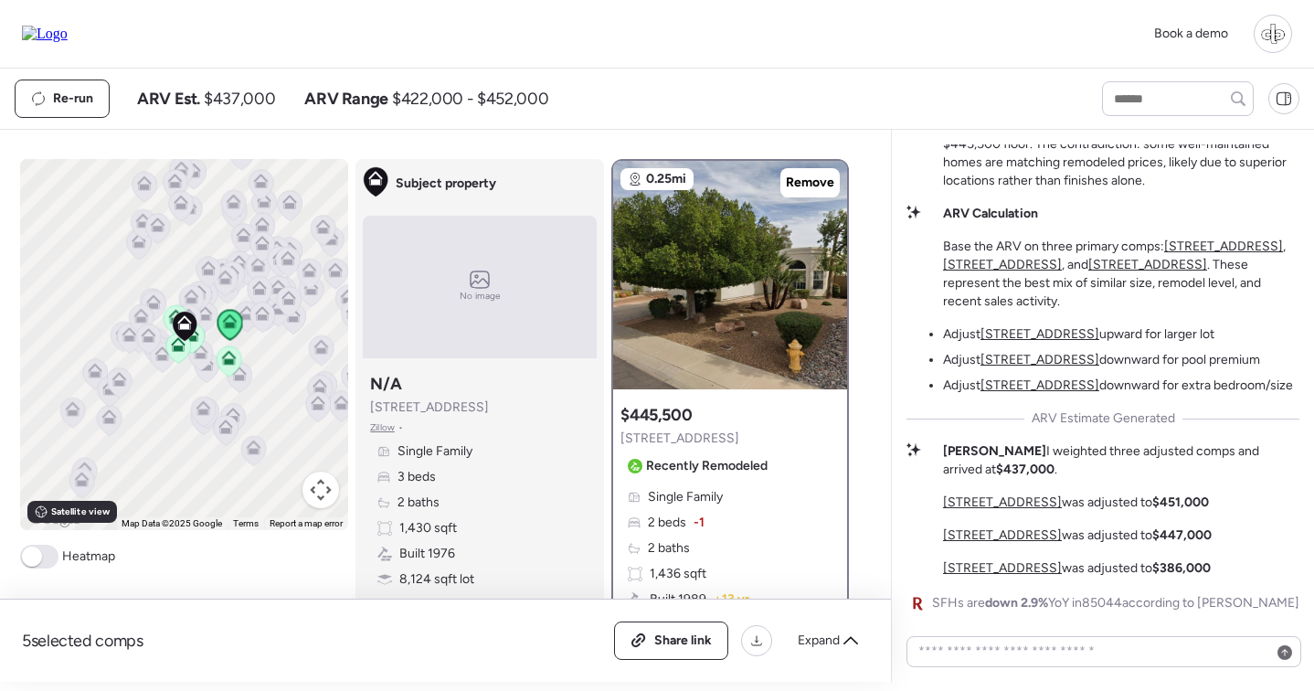
click at [1022, 572] on u "[STREET_ADDRESS]" at bounding box center [1002, 568] width 119 height 16
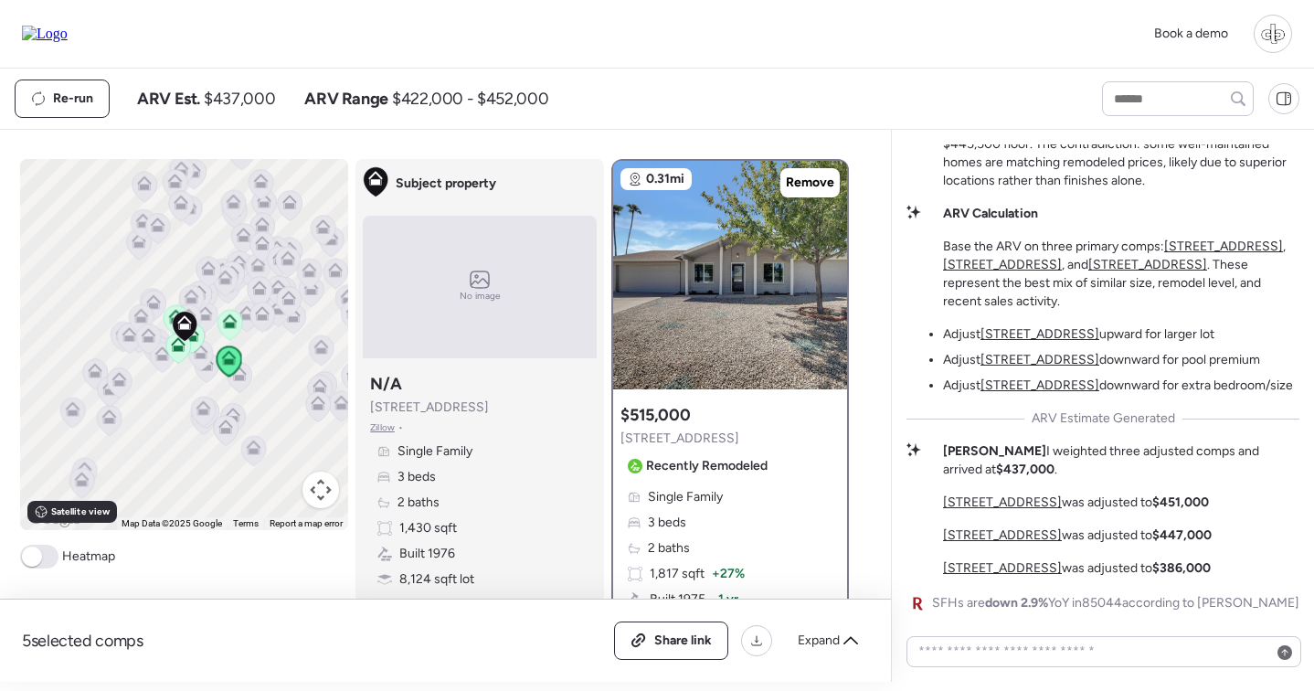
click at [1022, 543] on u "[STREET_ADDRESS]" at bounding box center [1002, 535] width 119 height 16
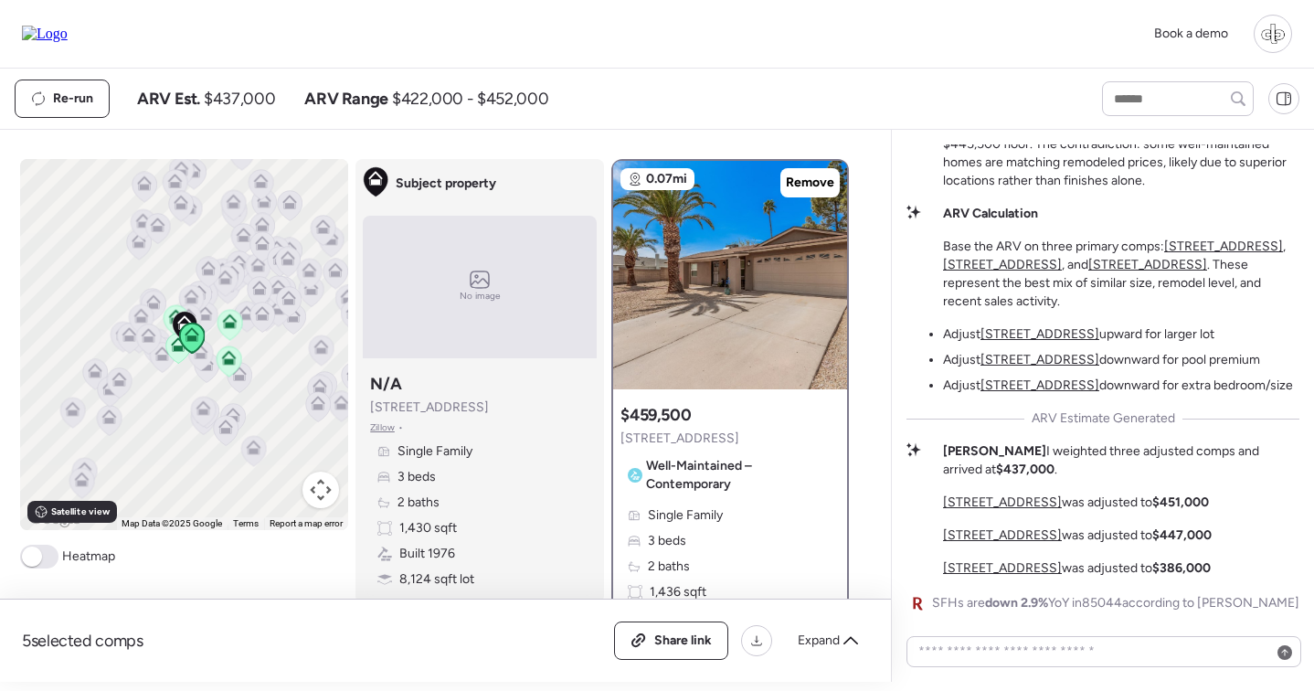
click at [1015, 510] on u "[STREET_ADDRESS]" at bounding box center [1002, 502] width 119 height 16
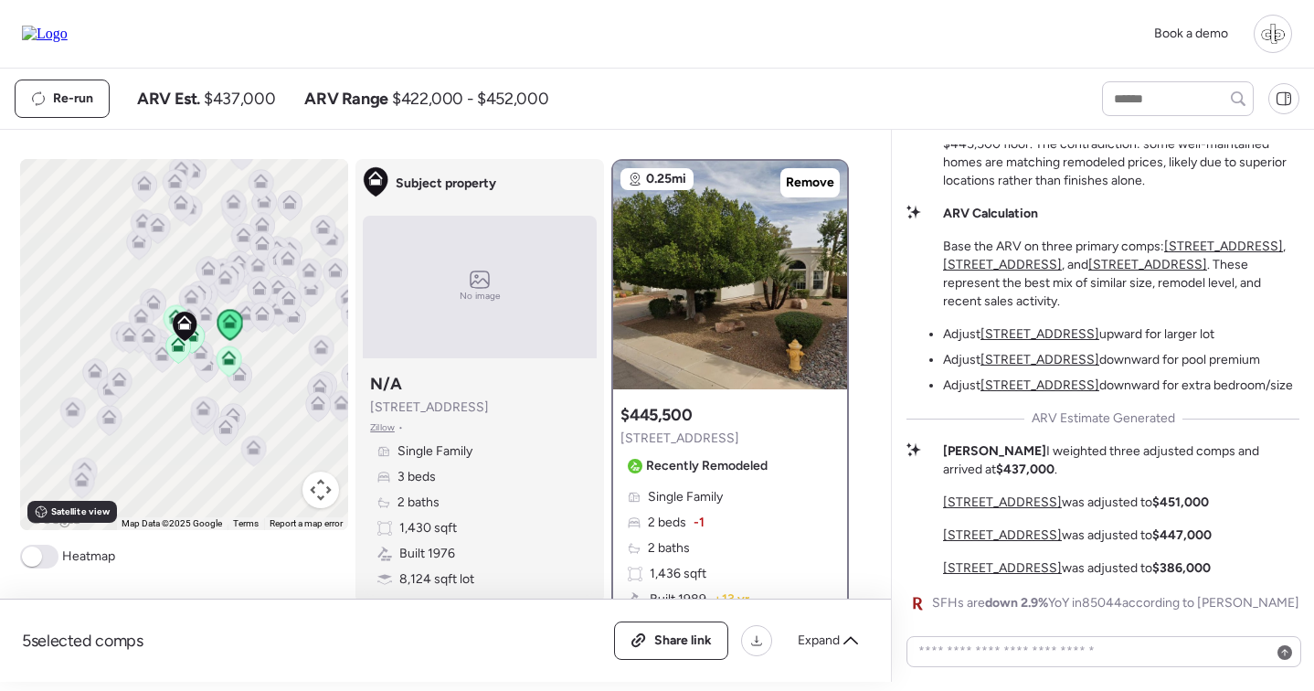
click at [1017, 502] on u "[STREET_ADDRESS]" at bounding box center [1002, 502] width 119 height 16
click at [1138, 438] on div "The Golf Course View Puzzle Here's what caught my attention: our subject proper…" at bounding box center [1102, 276] width 393 height 676
click at [986, 498] on u "[STREET_ADDRESS]" at bounding box center [1002, 502] width 119 height 16
click at [1007, 536] on u "[STREET_ADDRESS]" at bounding box center [1002, 535] width 119 height 16
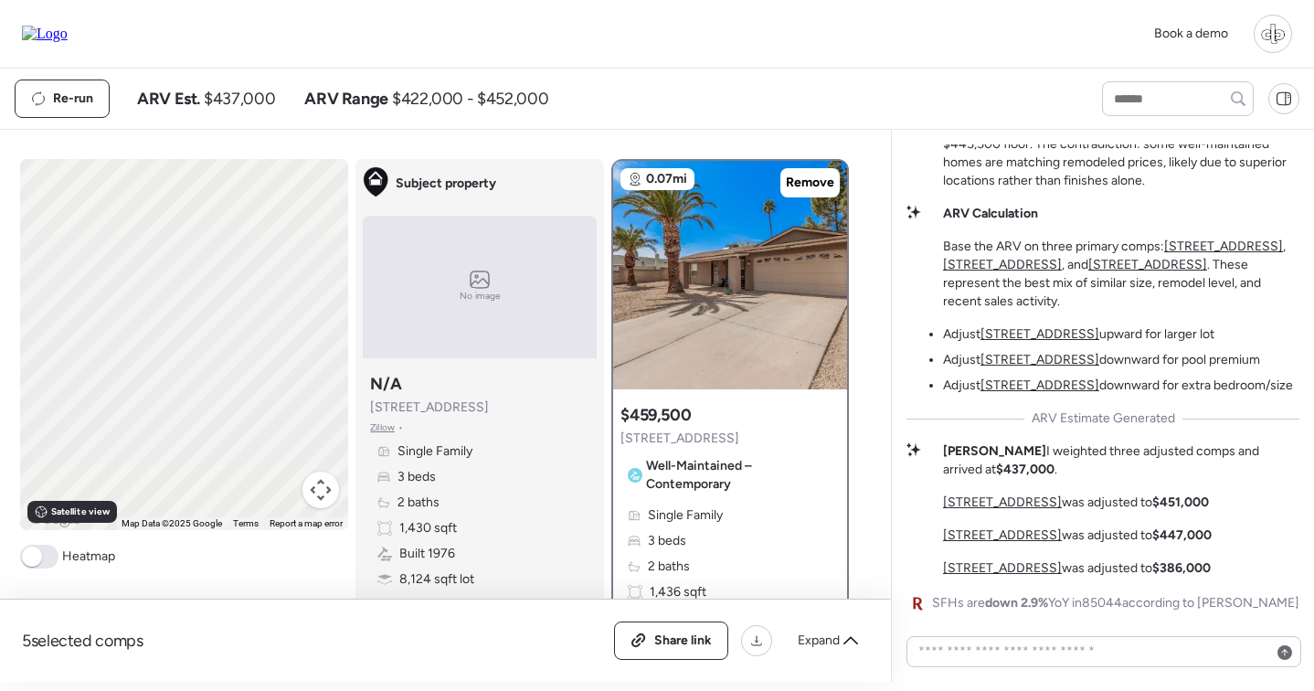
click at [1004, 575] on u "[STREET_ADDRESS]" at bounding box center [1002, 568] width 119 height 16
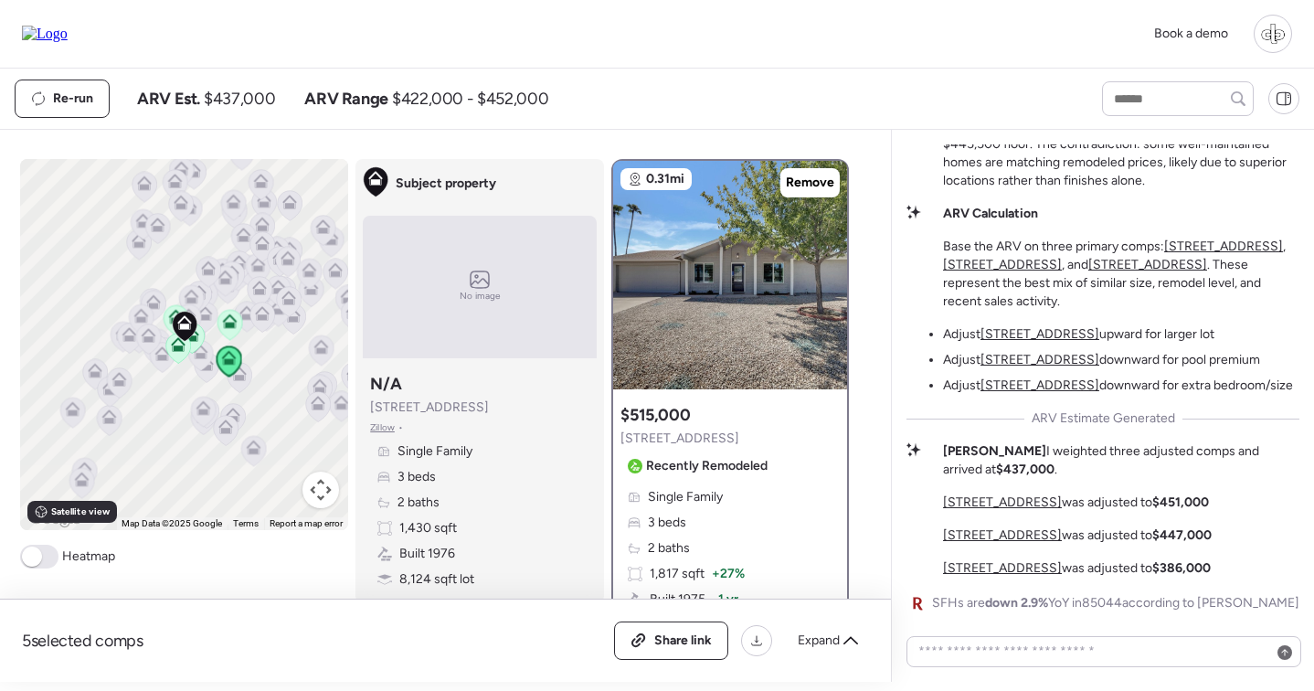
click at [1009, 539] on u "[STREET_ADDRESS]" at bounding box center [1002, 535] width 119 height 16
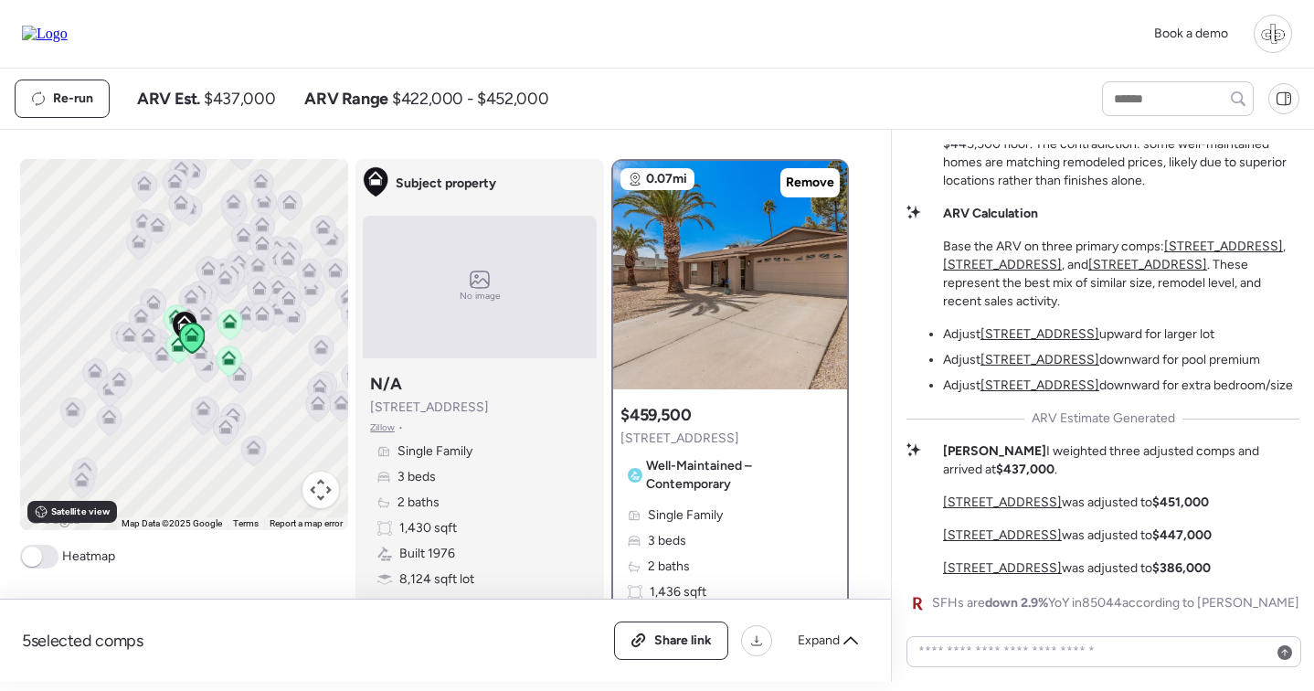
click at [1008, 509] on u "[STREET_ADDRESS]" at bounding box center [1002, 502] width 119 height 16
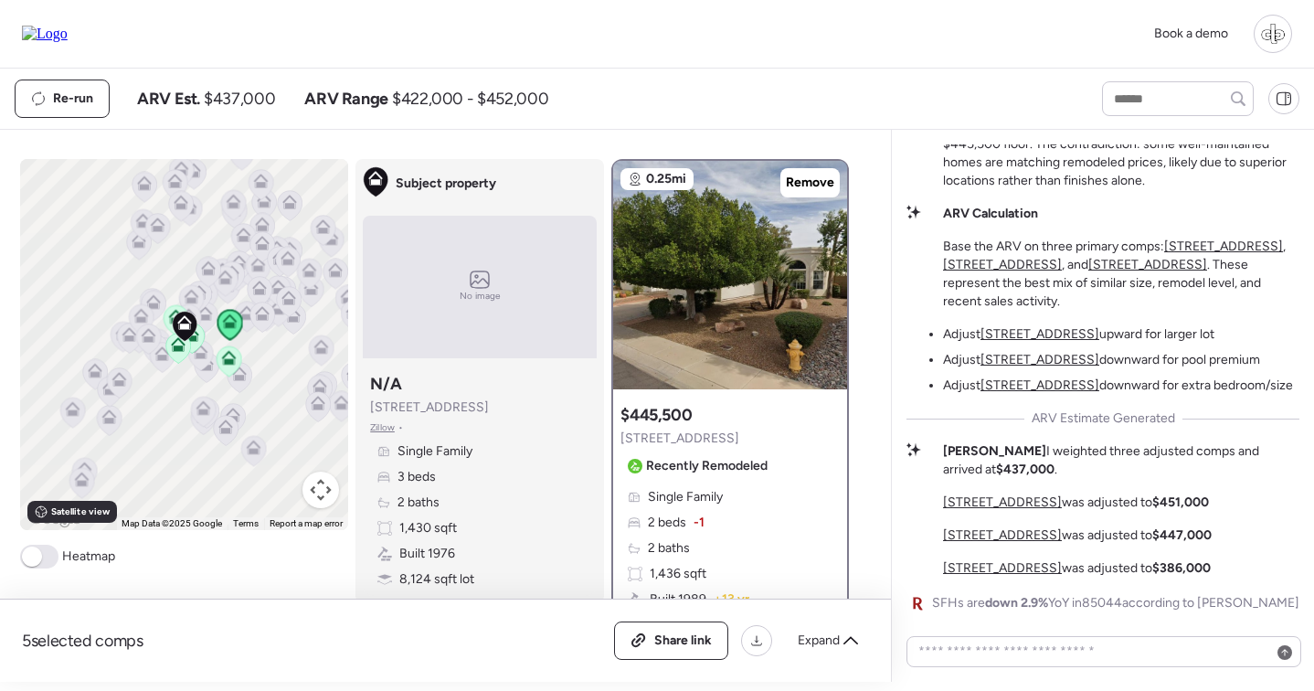
click at [1014, 533] on u "[STREET_ADDRESS]" at bounding box center [1002, 535] width 119 height 16
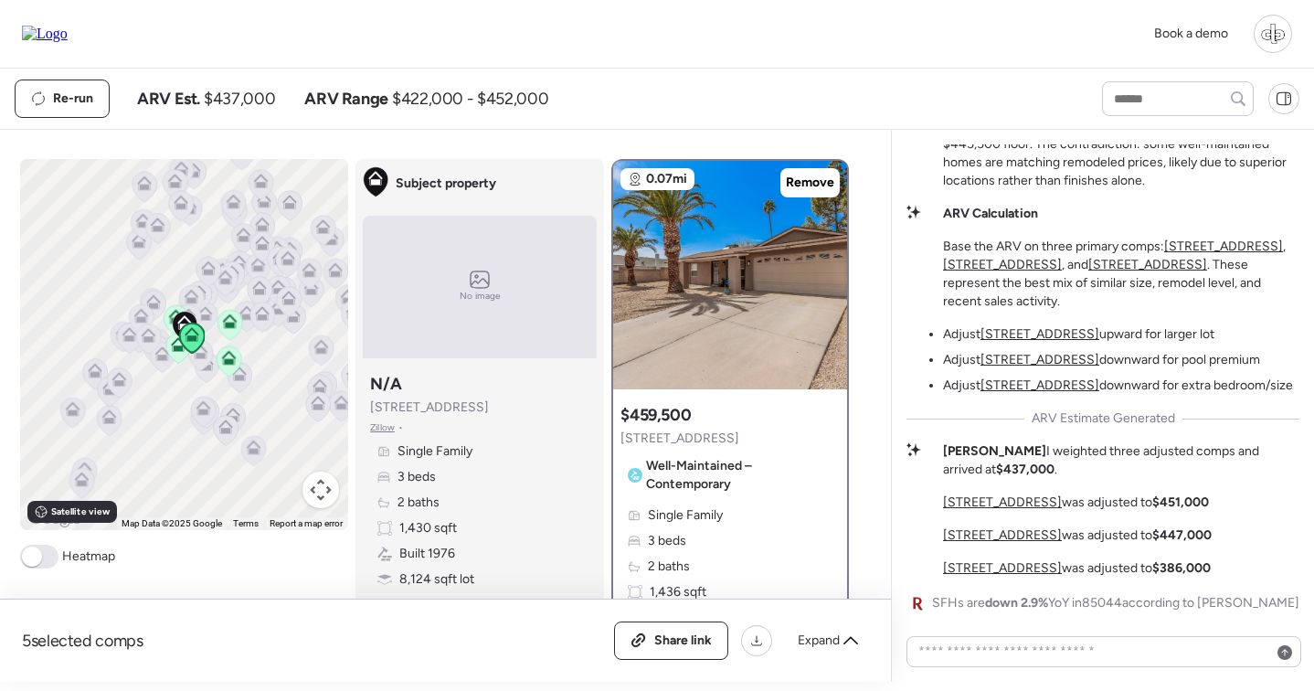
click at [1002, 572] on u "[STREET_ADDRESS]" at bounding box center [1002, 568] width 119 height 16
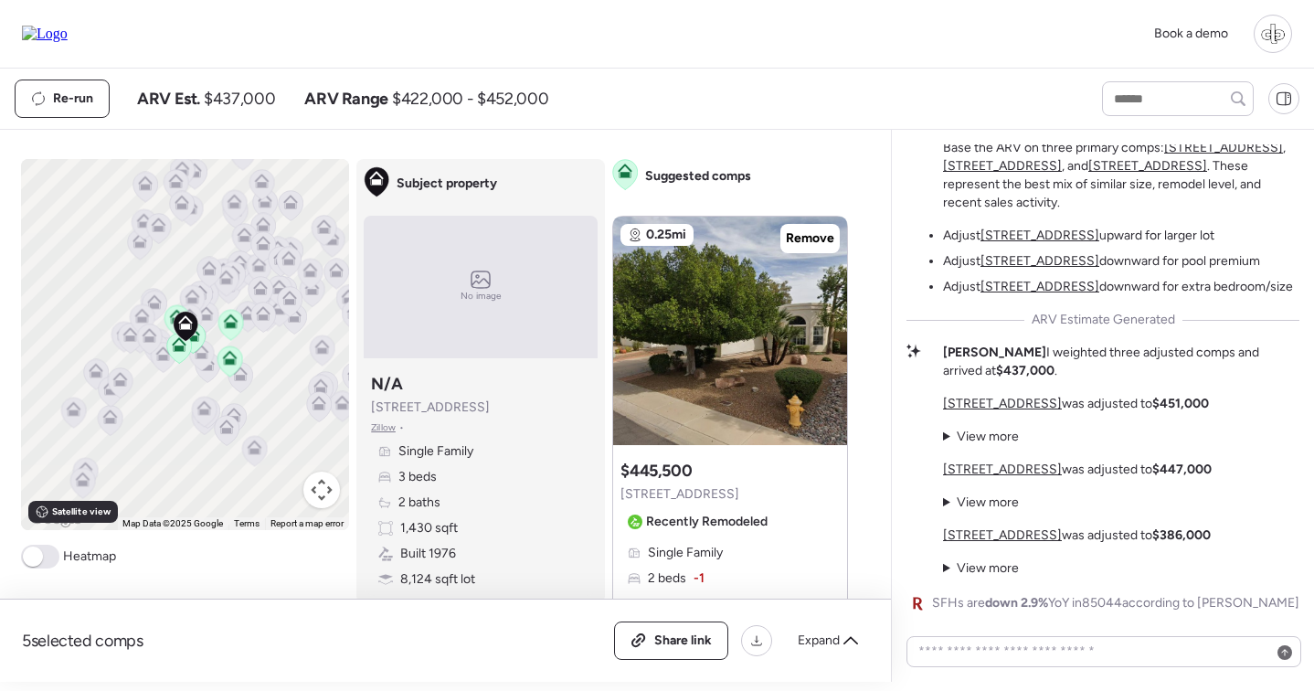
click at [969, 437] on summary "View more" at bounding box center [981, 437] width 76 height 18
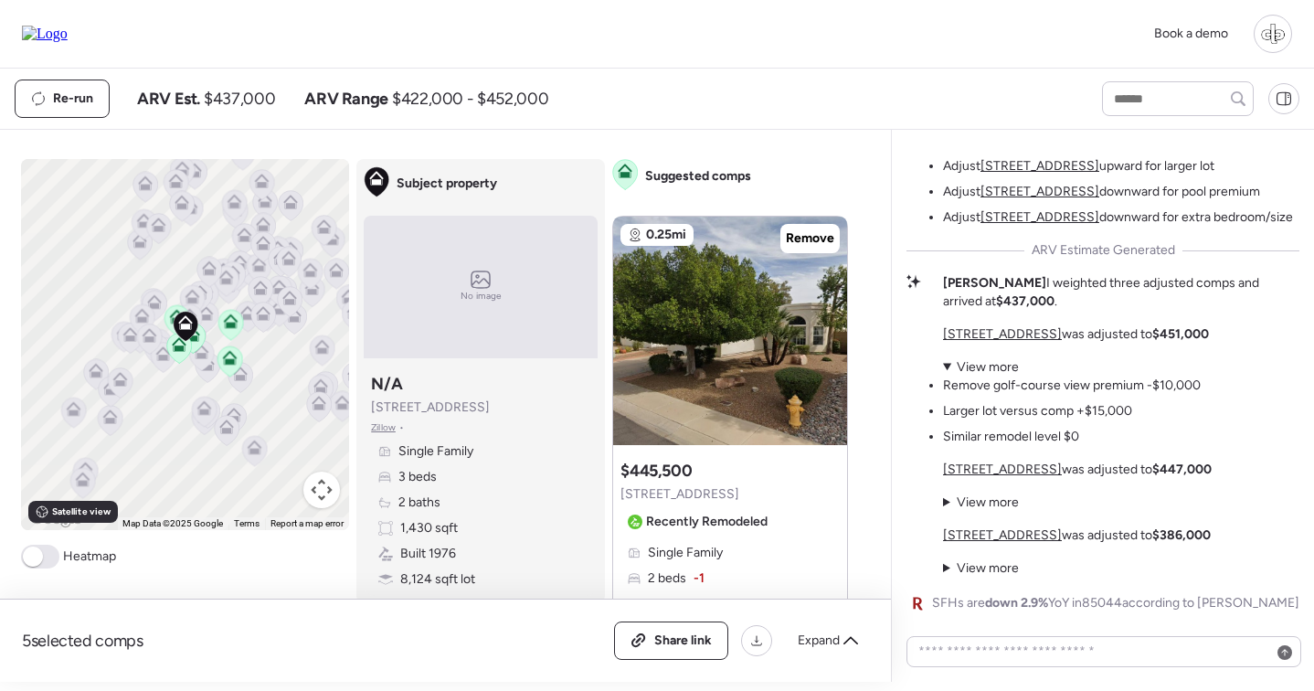
click at [977, 371] on summary "View more" at bounding box center [1072, 367] width 258 height 18
